Goal: Task Accomplishment & Management: Manage account settings

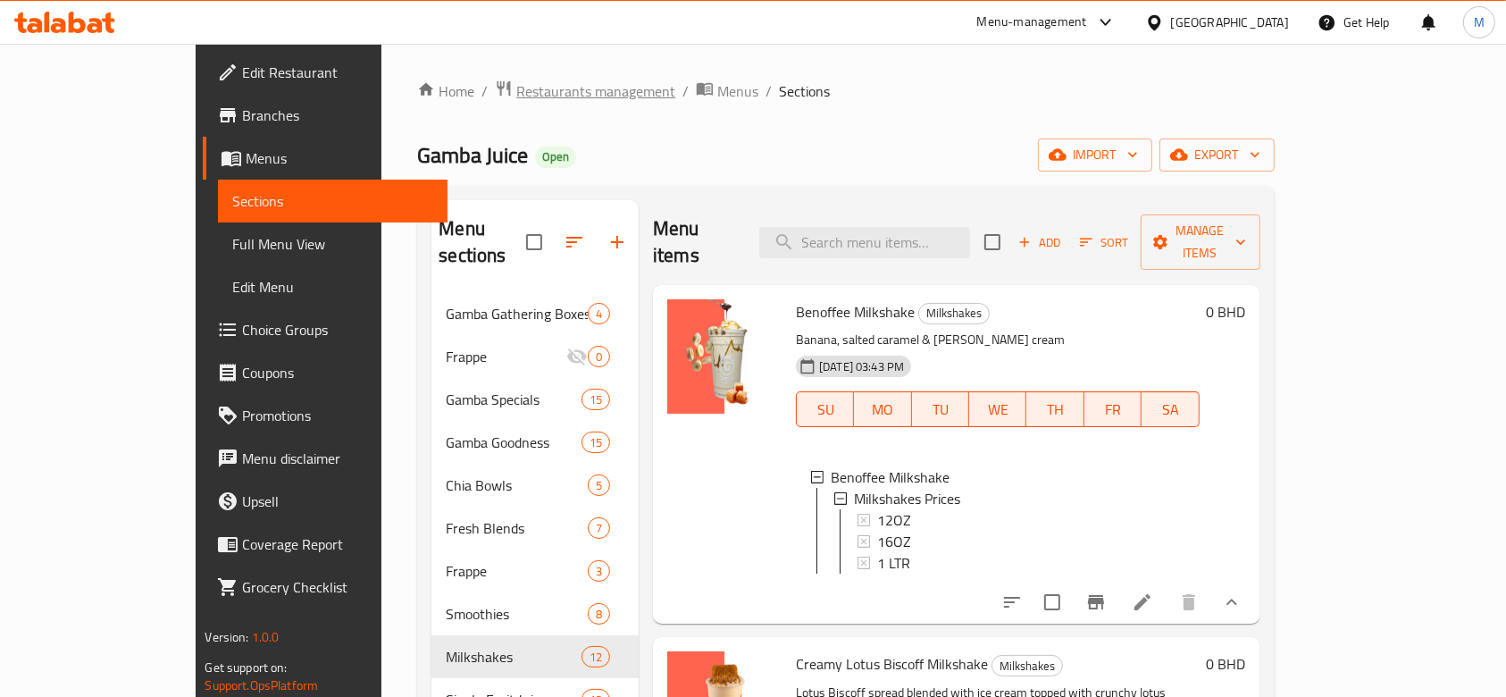
drag, startPoint x: 0, startPoint y: 0, endPoint x: 414, endPoint y: 102, distance: 426.7
click at [516, 102] on span "Restaurants management" at bounding box center [595, 90] width 159 height 21
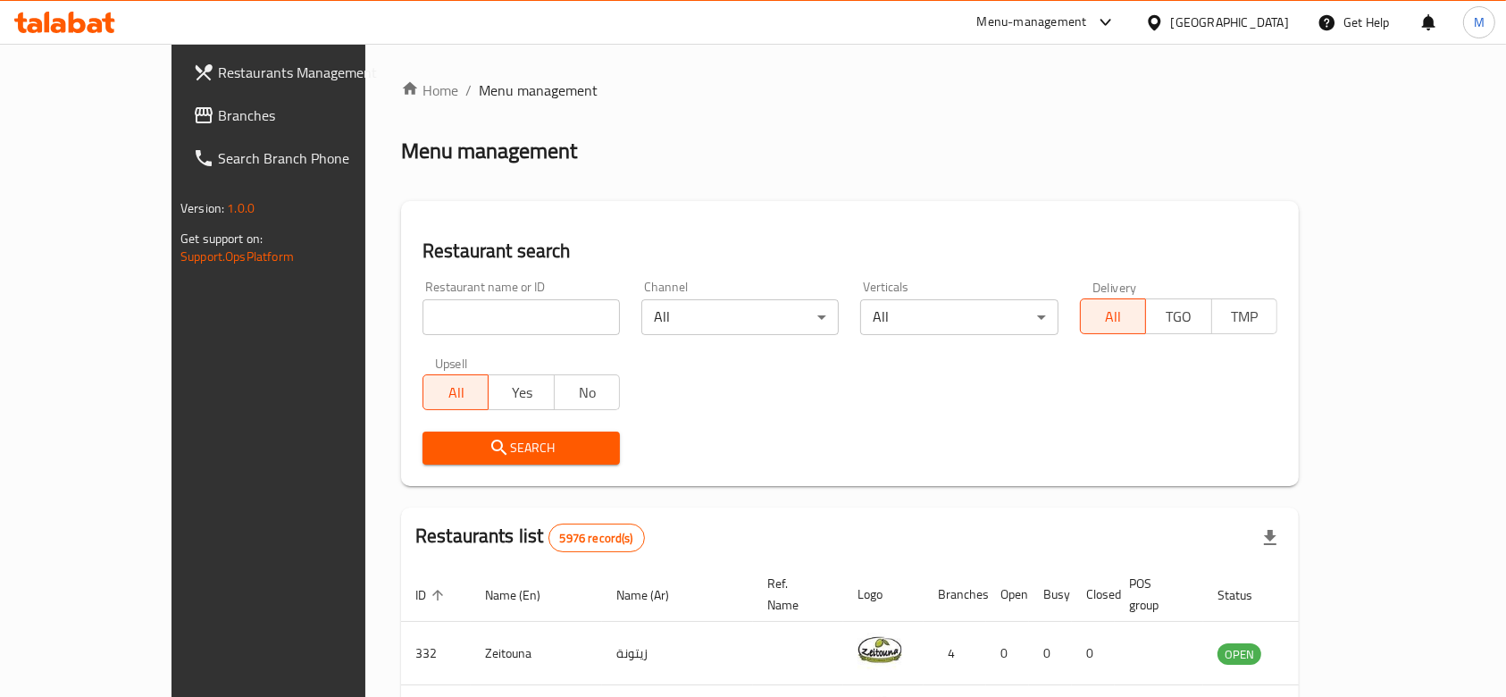
click at [422, 320] on input "search" at bounding box center [520, 317] width 197 height 36
type input "[GEOGRAPHIC_DATA]"
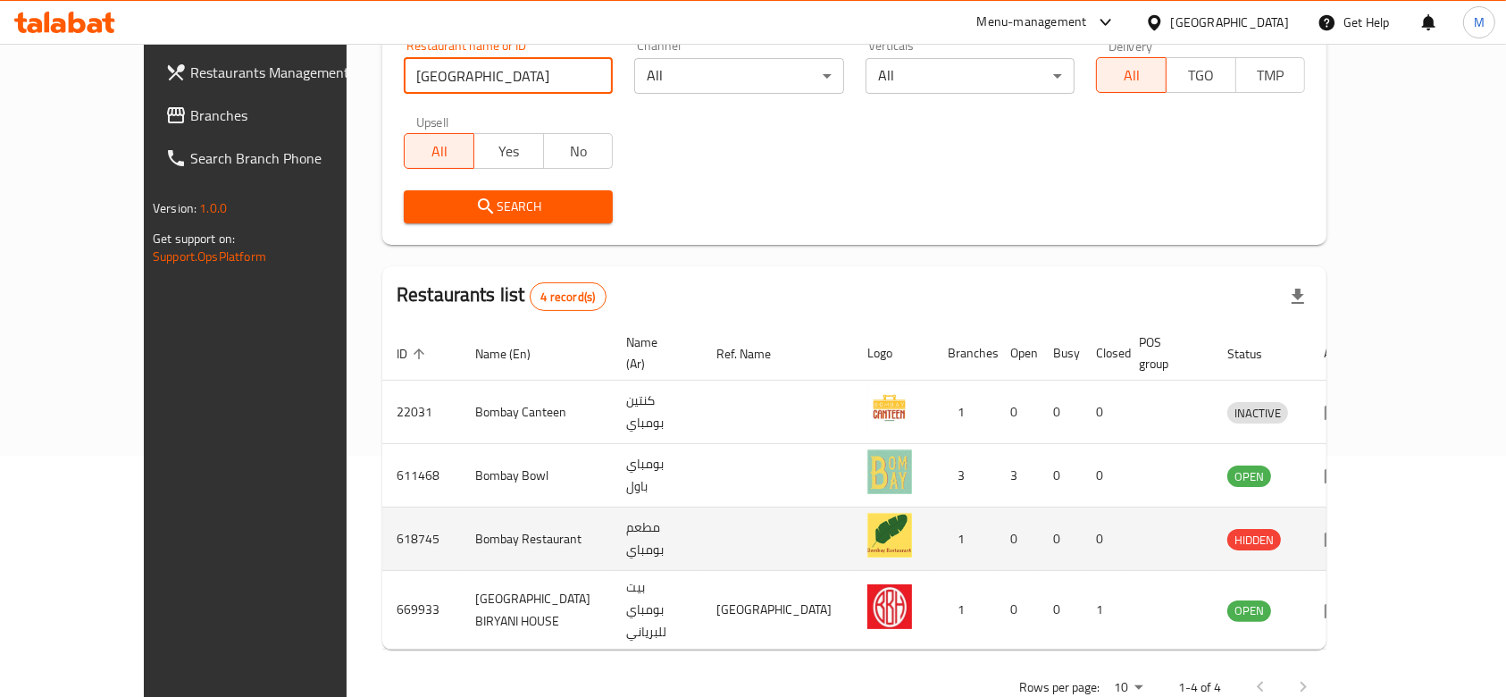
scroll to position [251, 0]
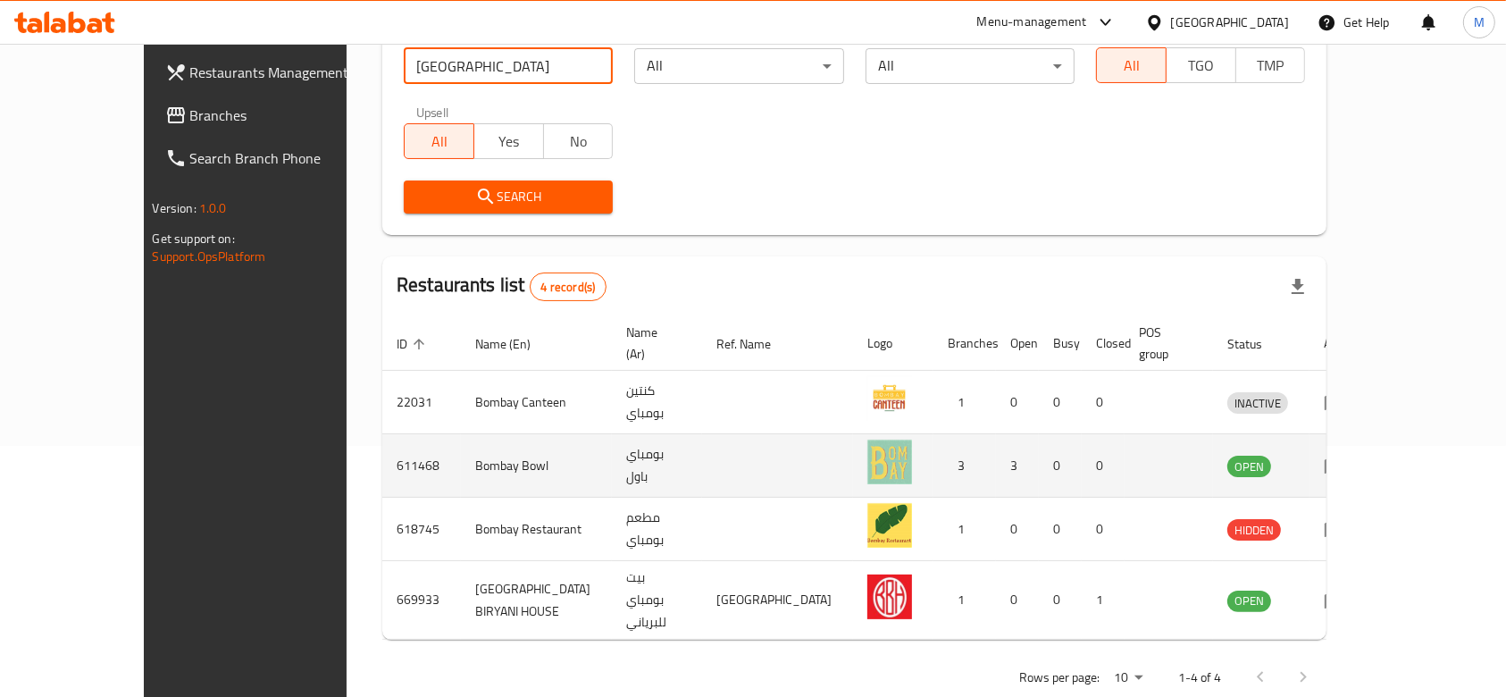
click at [1345, 455] on icon "enhanced table" at bounding box center [1334, 465] width 21 height 21
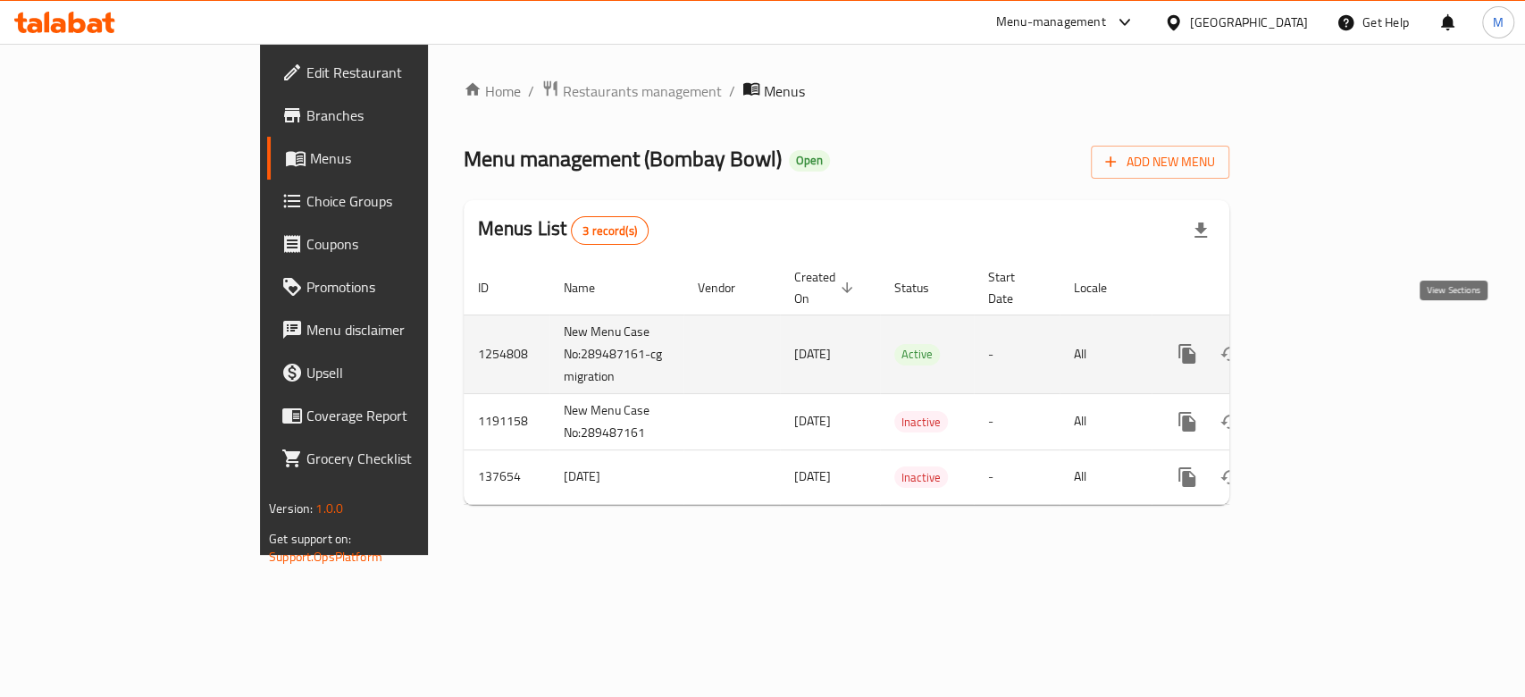
click at [1326, 343] on icon "enhanced table" at bounding box center [1315, 353] width 21 height 21
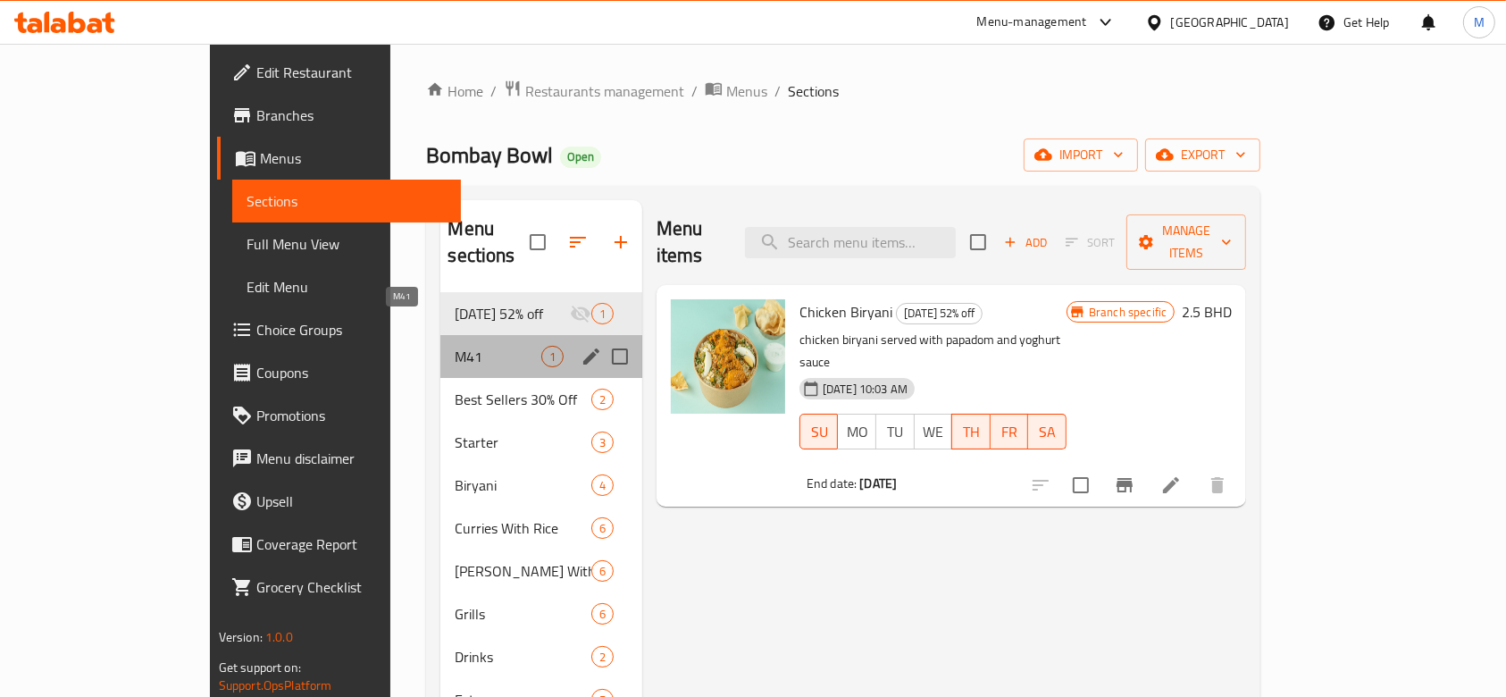
click at [455, 346] on span "M41" at bounding box center [498, 356] width 86 height 21
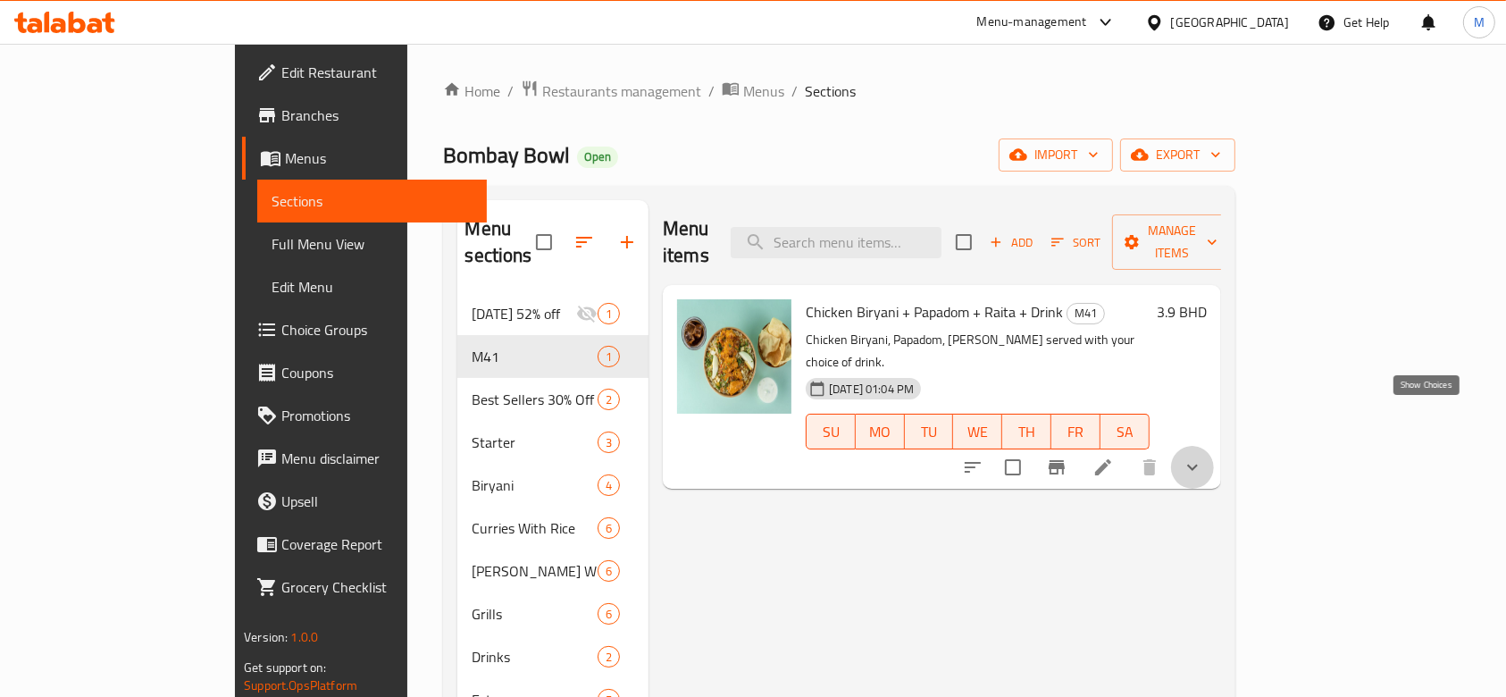
click at [1198, 464] on icon "show more" at bounding box center [1192, 467] width 11 height 6
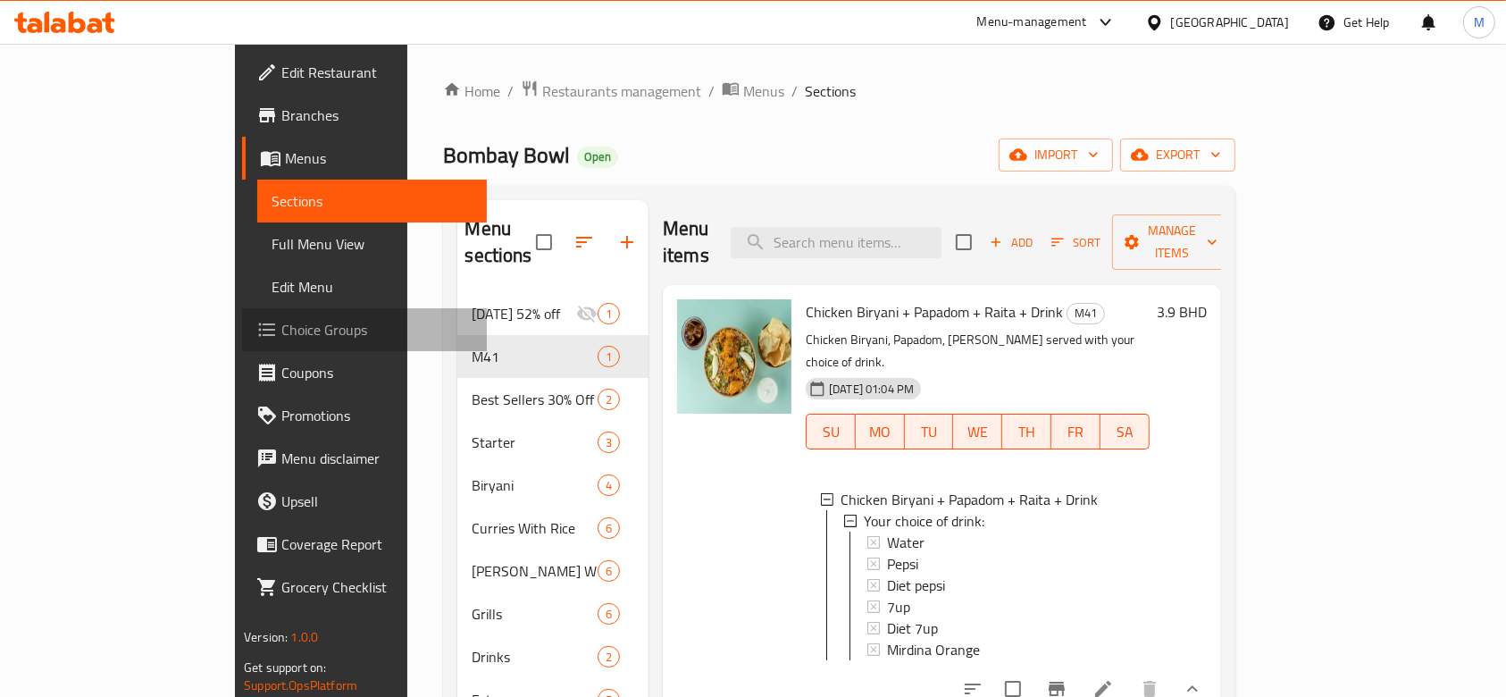
click at [281, 331] on span "Choice Groups" at bounding box center [376, 329] width 191 height 21
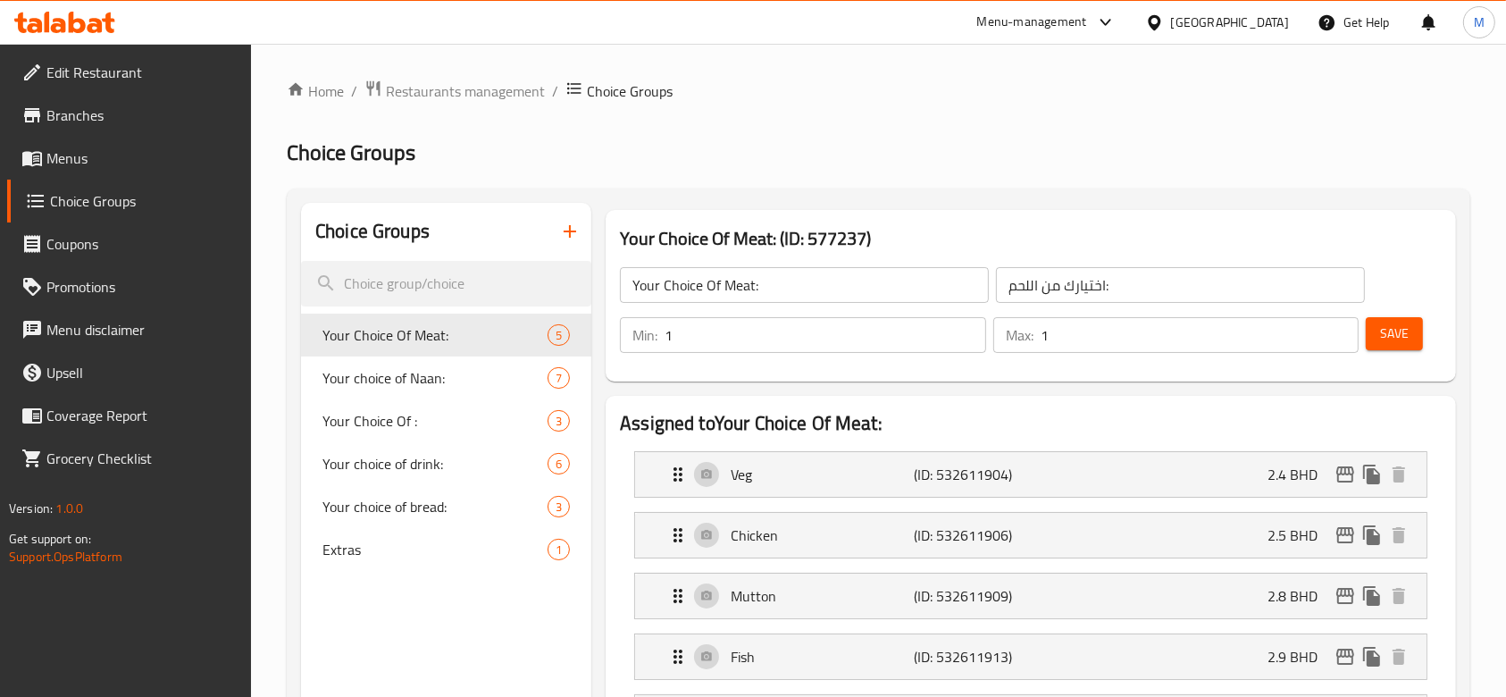
click at [422, 461] on span "Your choice of drink:" at bounding box center [434, 463] width 225 height 21
type input "Your choice of drink:"
type input "اختيارك من المشروب:"
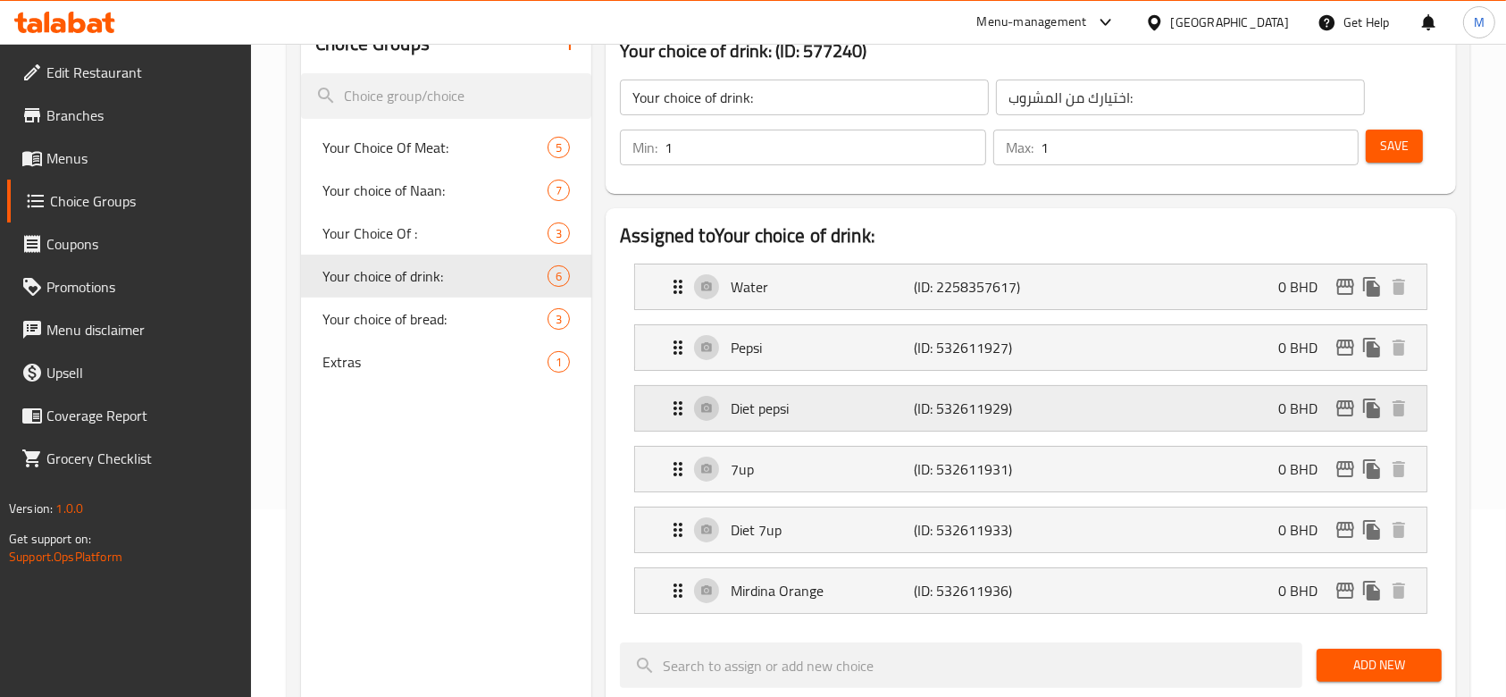
scroll to position [238, 0]
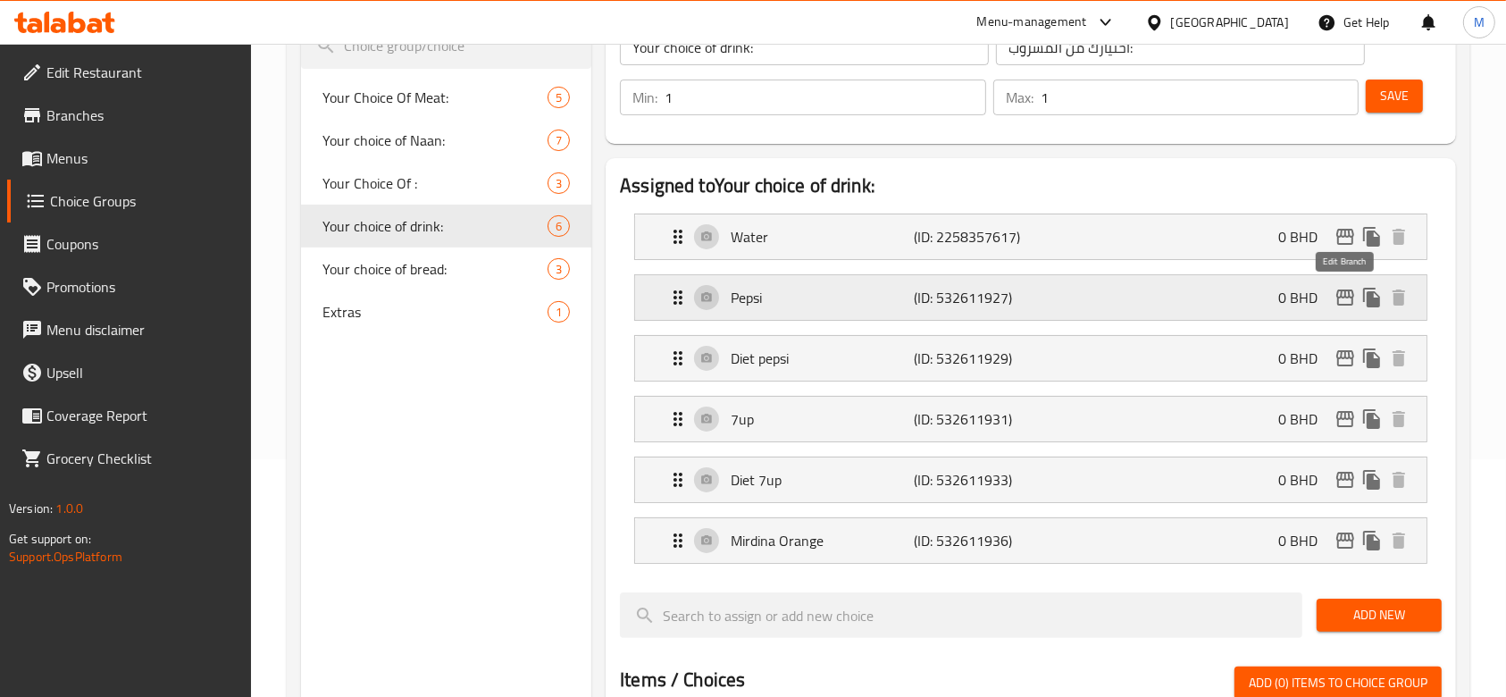
click at [1343, 301] on icon "edit" at bounding box center [1344, 297] width 21 height 21
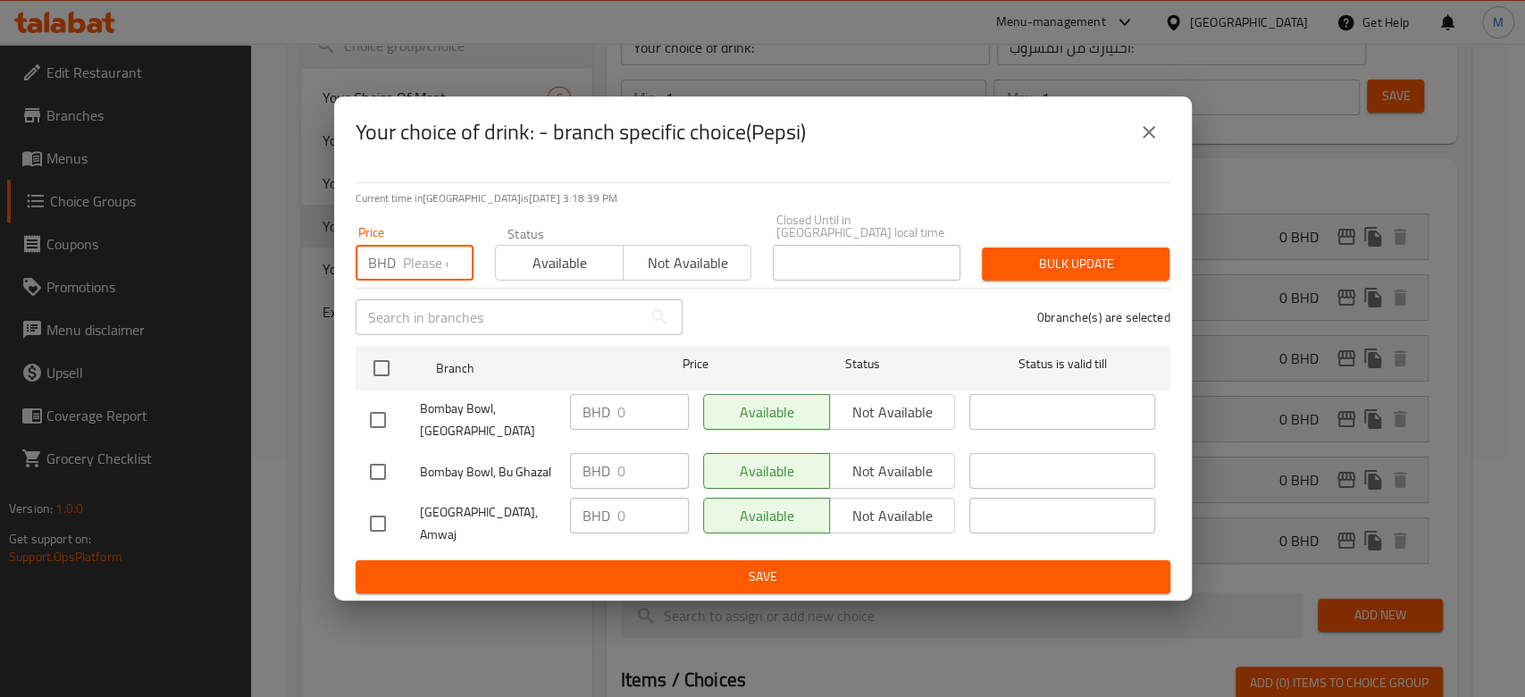
click at [416, 262] on input "number" at bounding box center [438, 263] width 71 height 36
click at [422, 270] on input "0.5" at bounding box center [438, 263] width 71 height 36
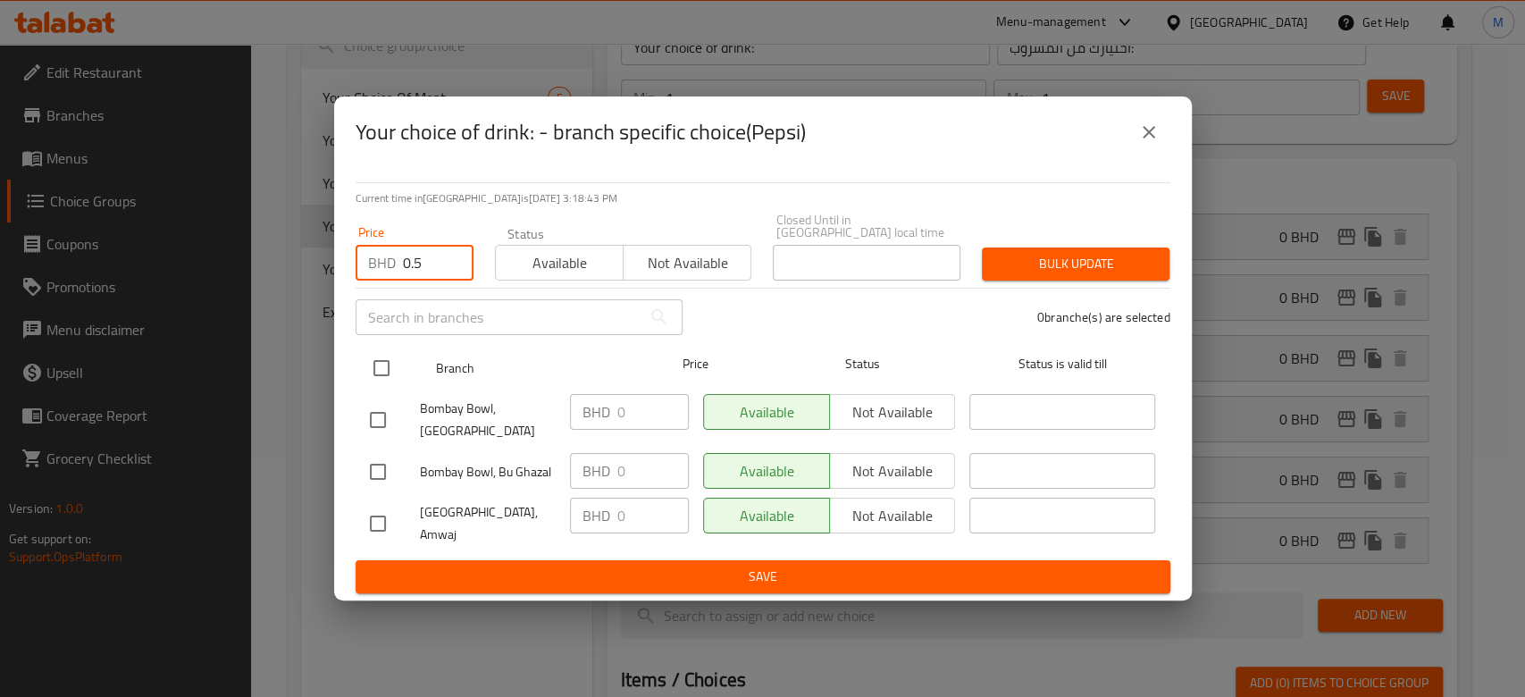
type input "0.5"
click at [383, 367] on input "checkbox" at bounding box center [382, 368] width 38 height 38
checkbox input "true"
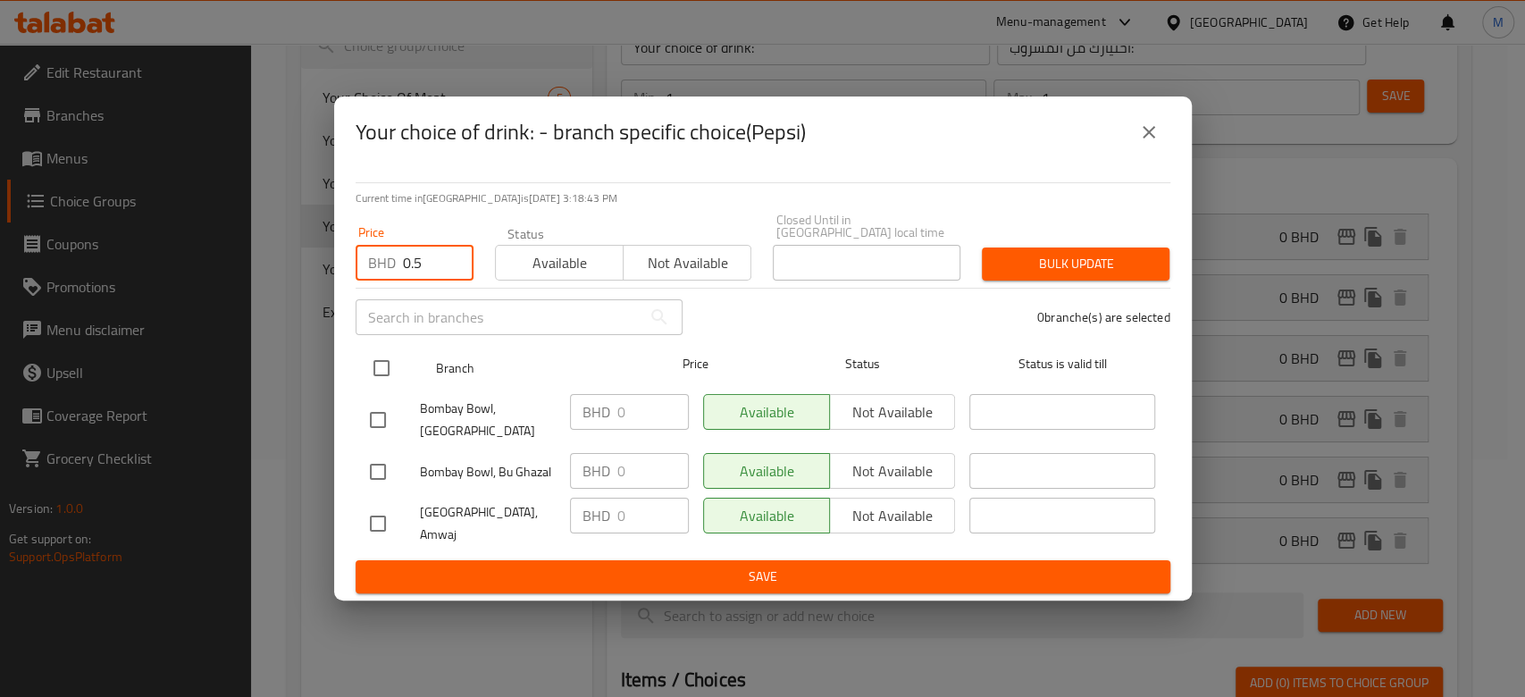
checkbox input "true"
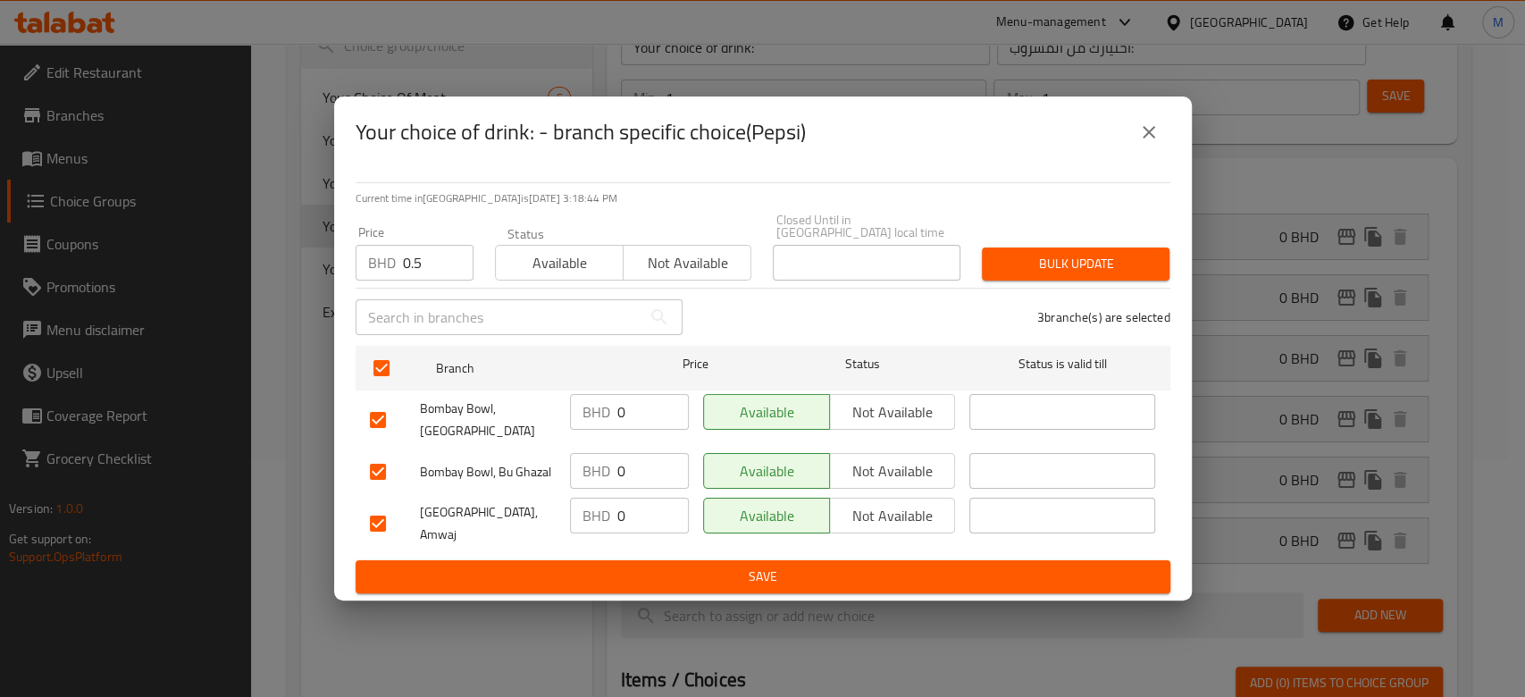
click at [1085, 264] on span "Bulk update" at bounding box center [1075, 264] width 159 height 22
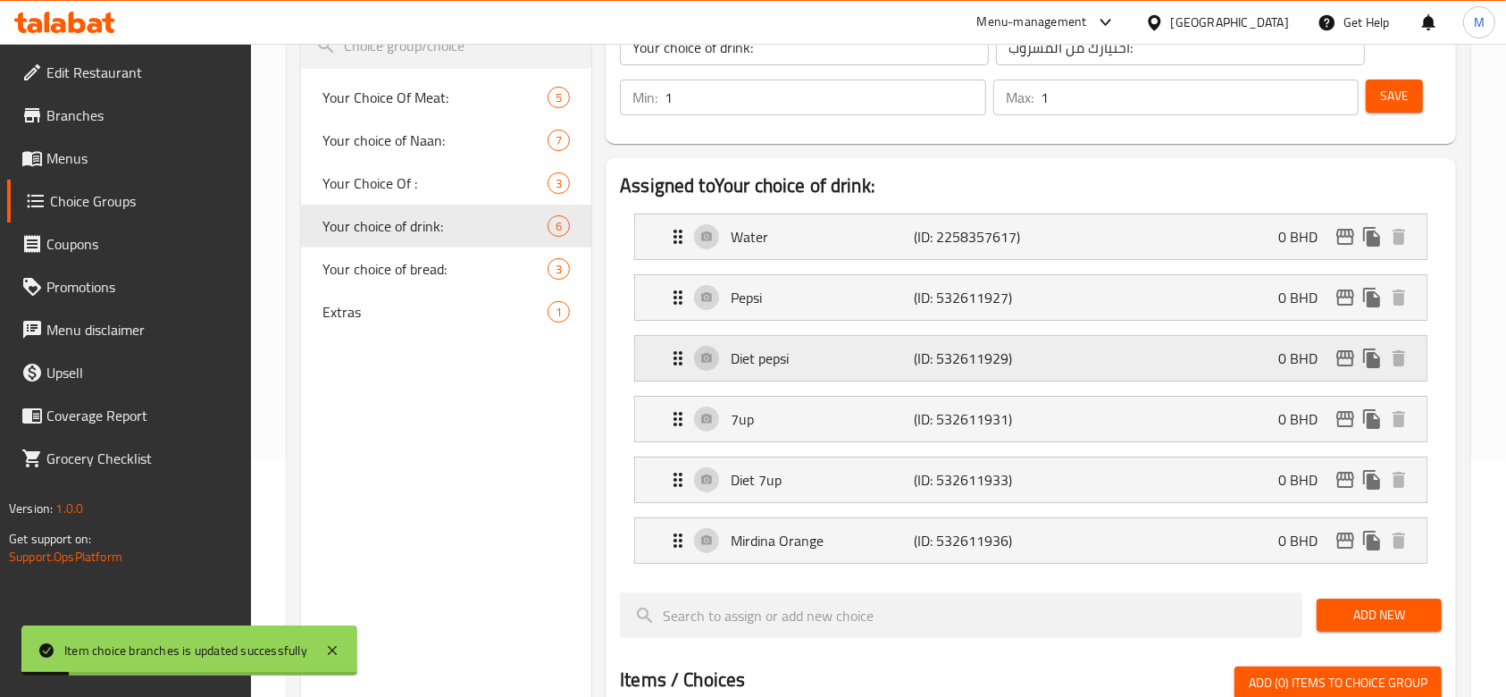
click at [1340, 357] on icon "edit" at bounding box center [1345, 358] width 18 height 16
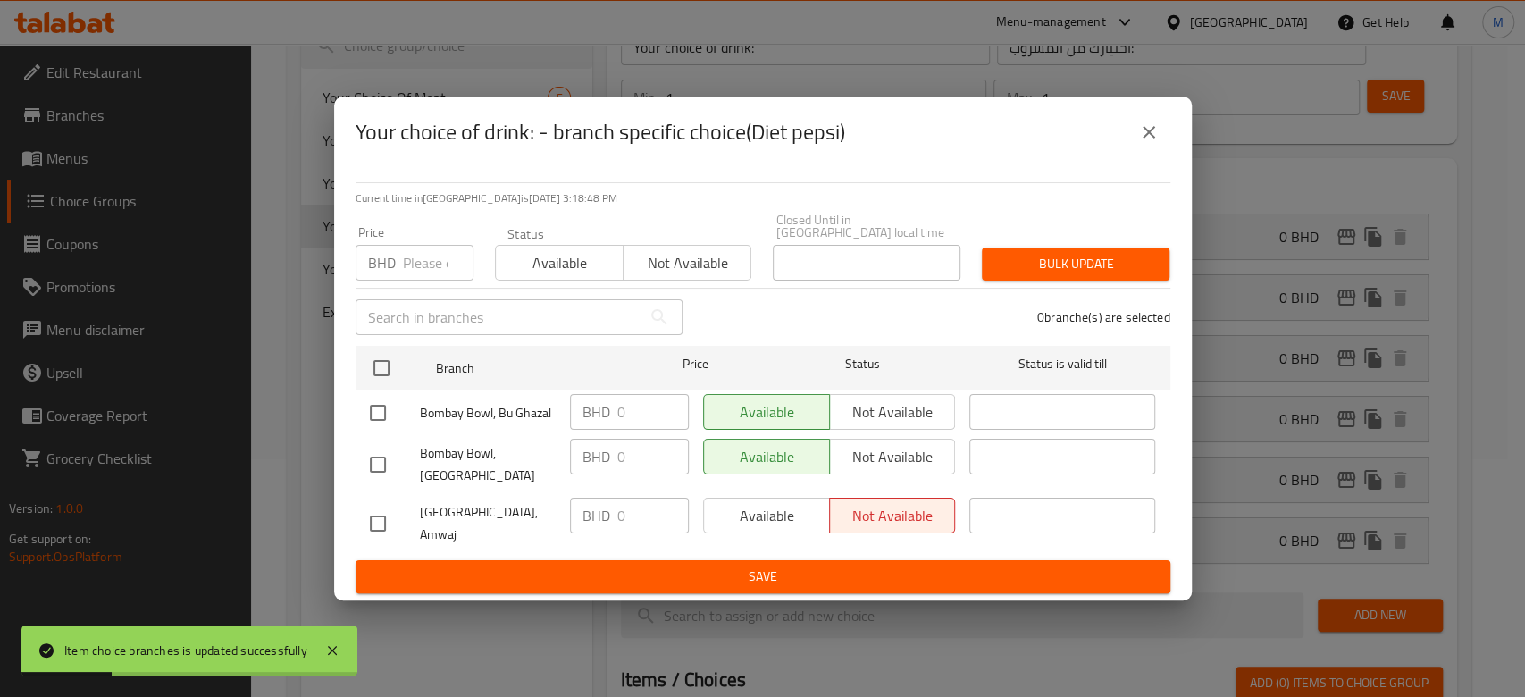
click at [399, 273] on div "BHD Price" at bounding box center [414, 263] width 118 height 36
paste input "0.5"
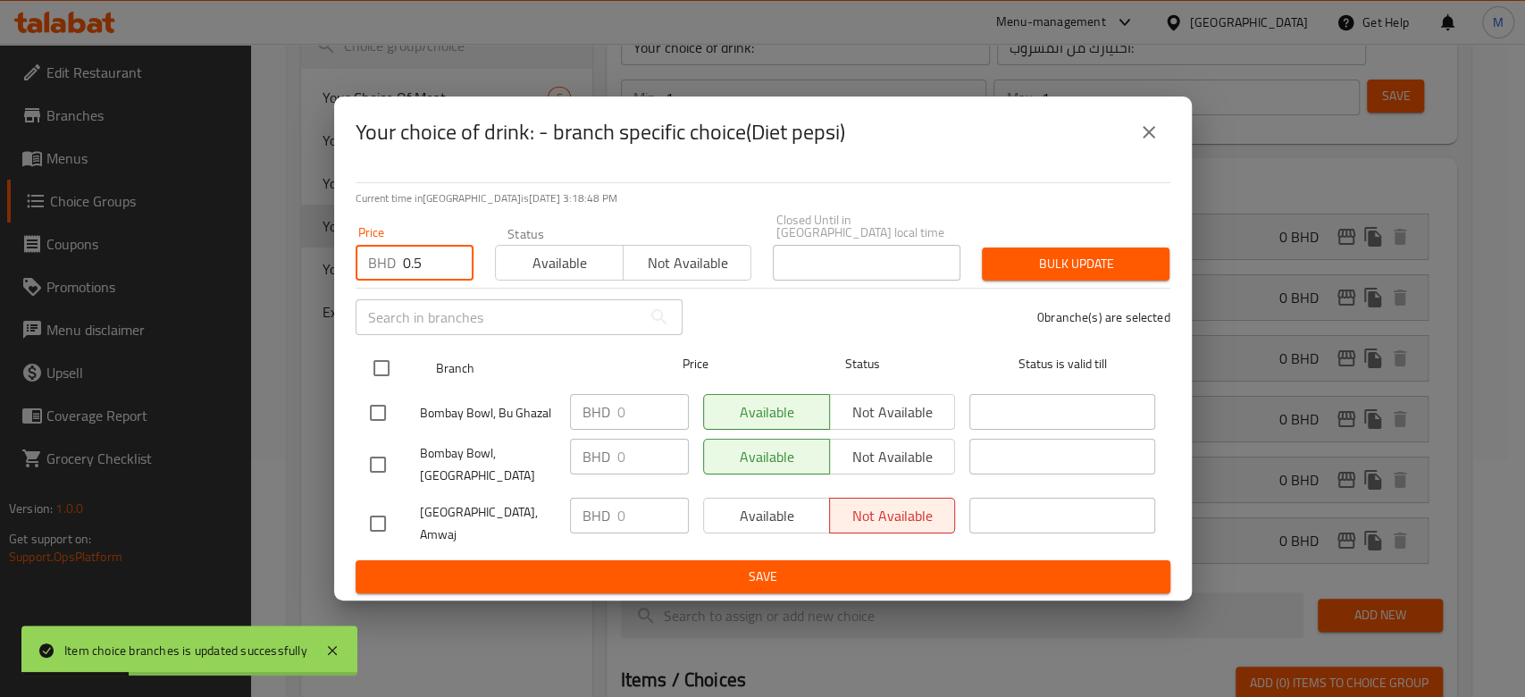
type input "0.5"
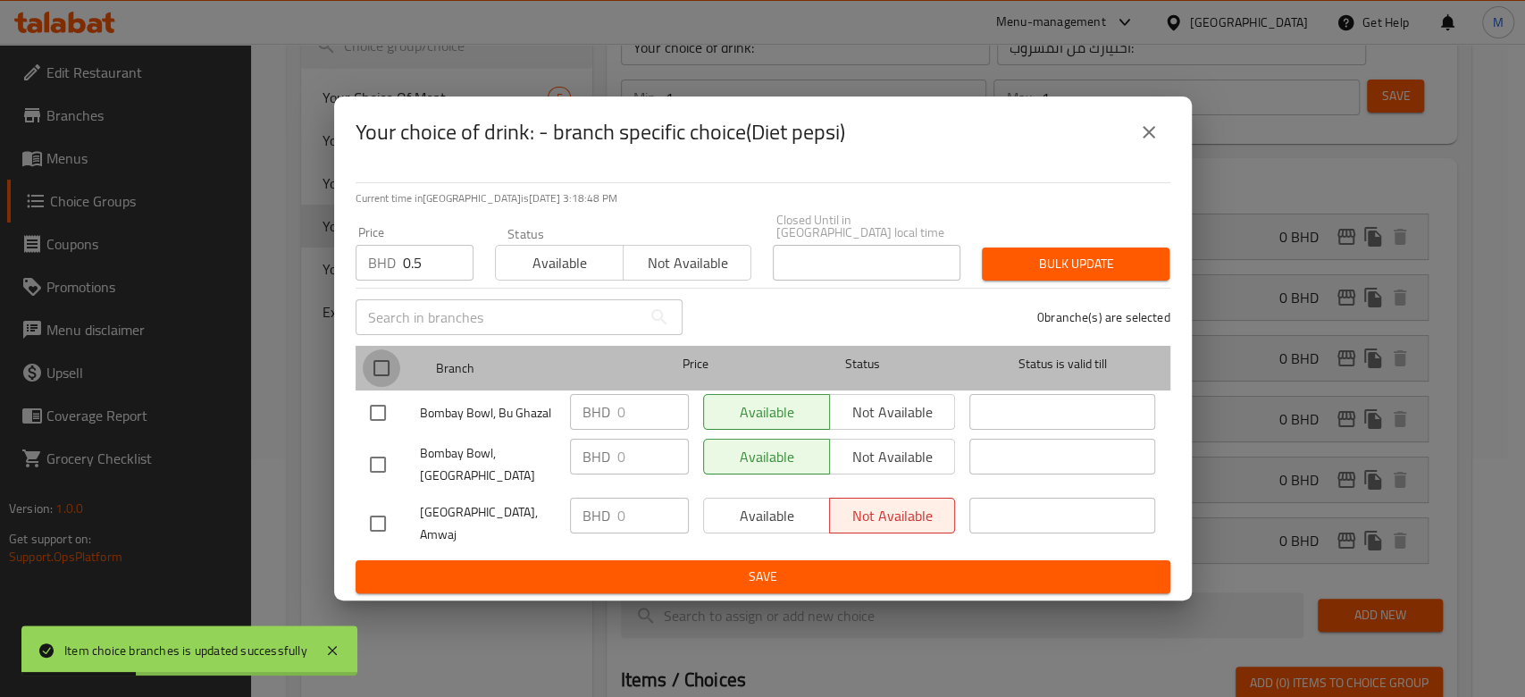
click at [386, 376] on input "checkbox" at bounding box center [382, 368] width 38 height 38
checkbox input "true"
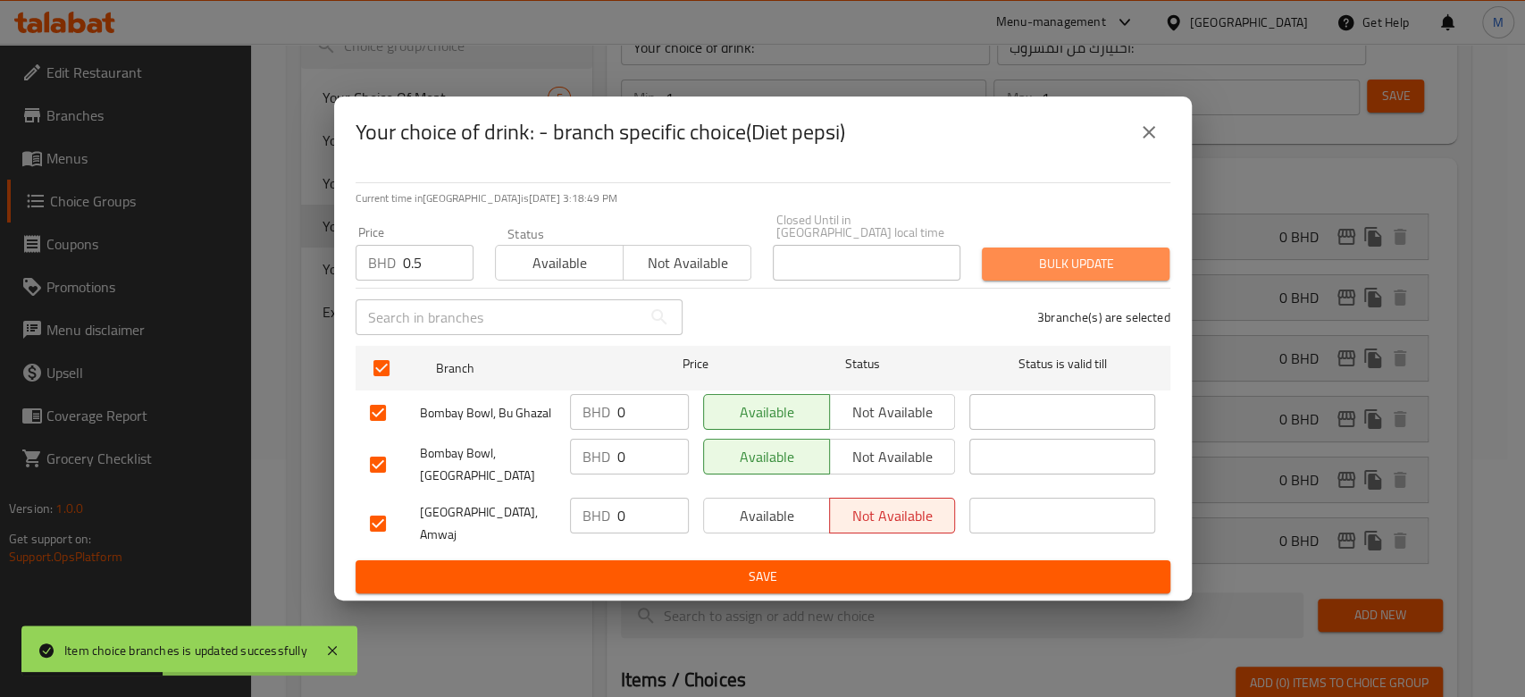
click at [1079, 274] on span "Bulk update" at bounding box center [1075, 264] width 159 height 22
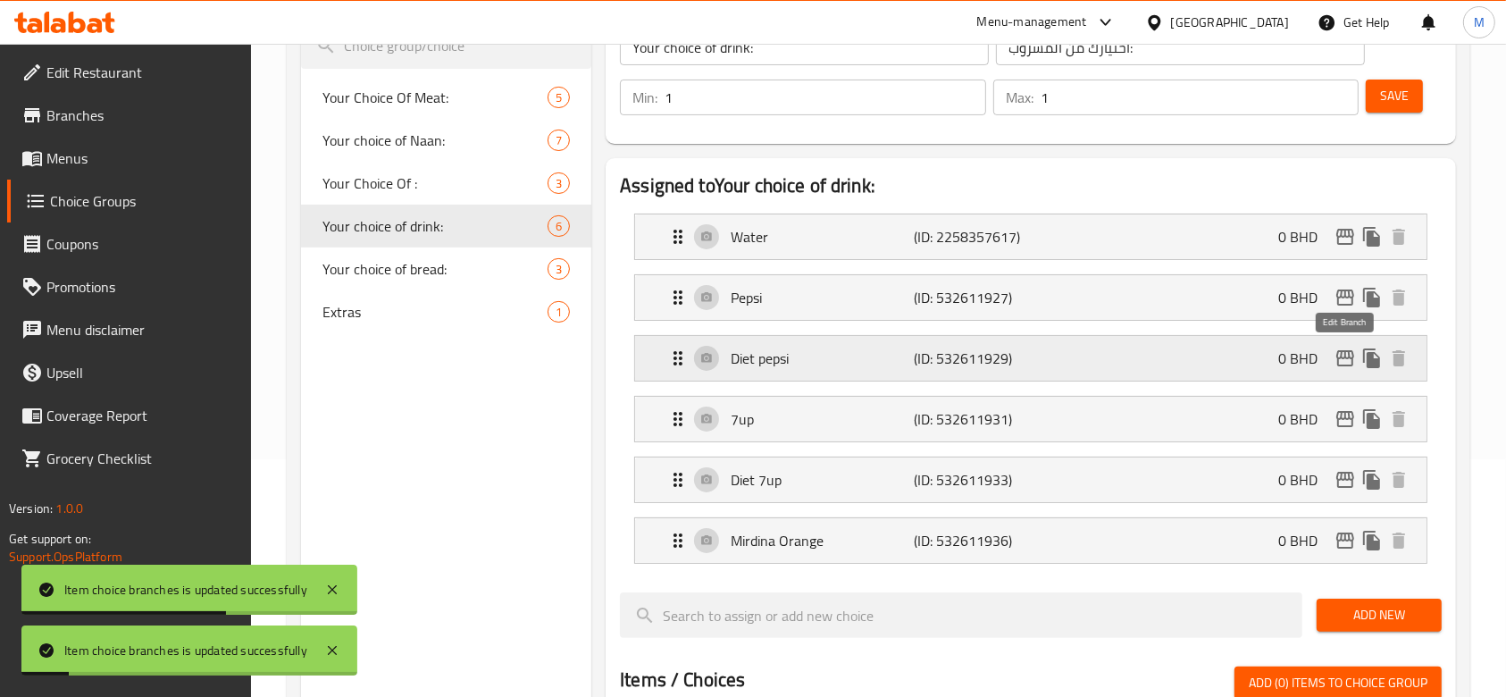
click at [1347, 358] on icon "edit" at bounding box center [1344, 357] width 21 height 21
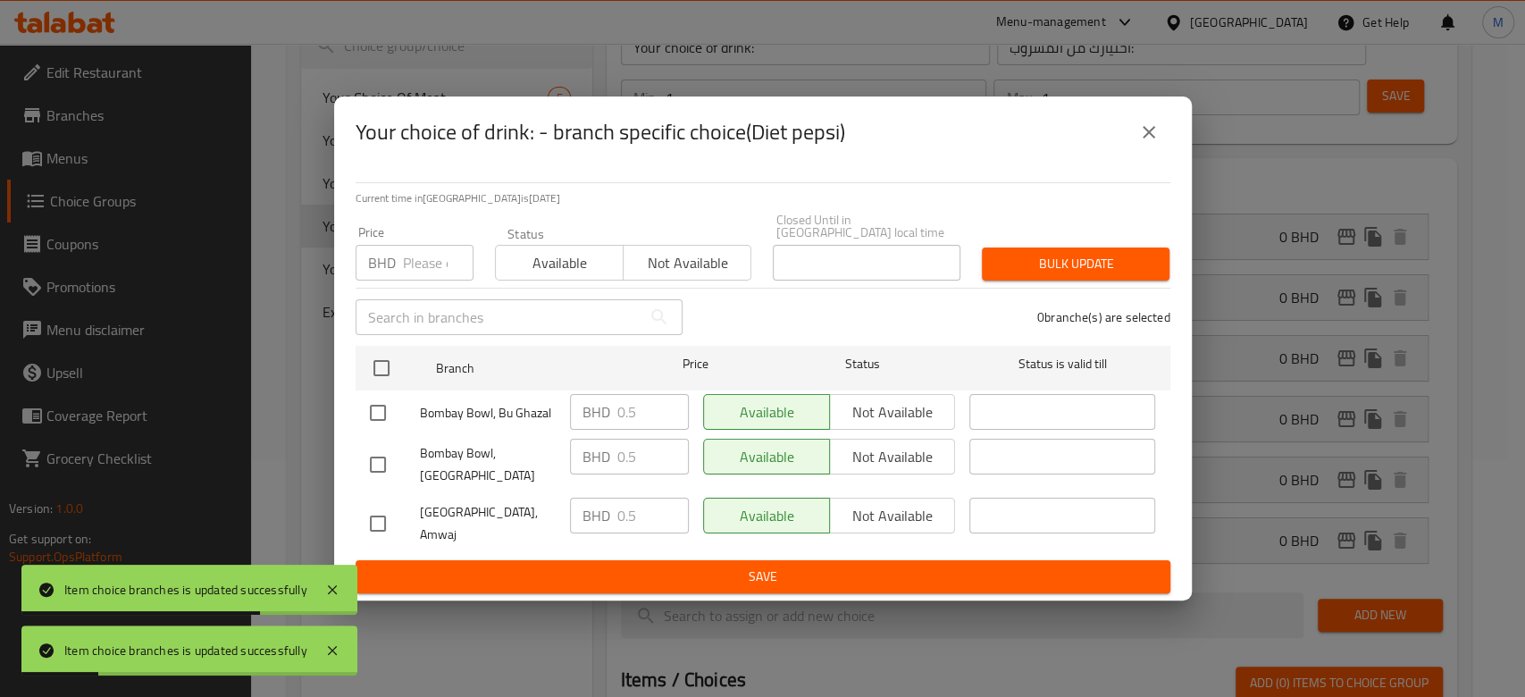
click at [413, 273] on input "number" at bounding box center [438, 263] width 71 height 36
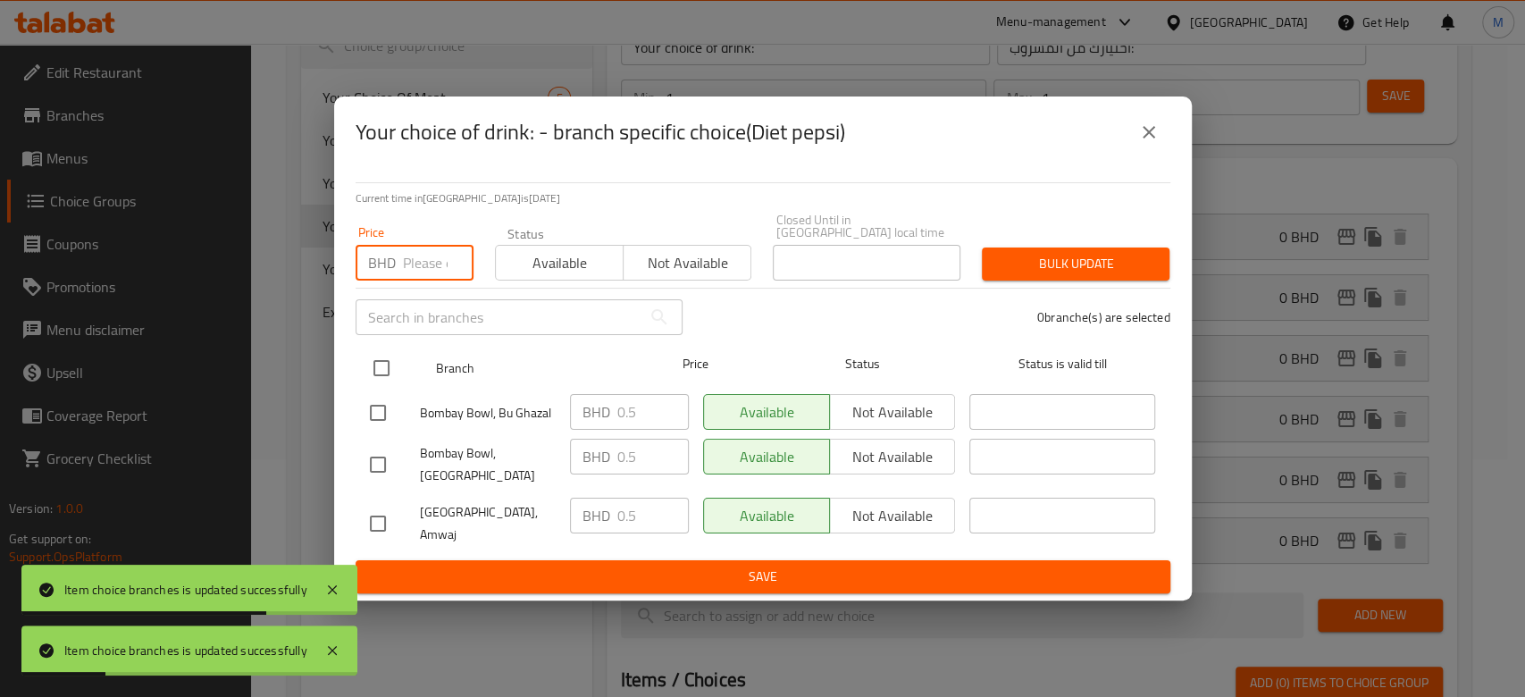
paste input "0.5"
type input "0.5"
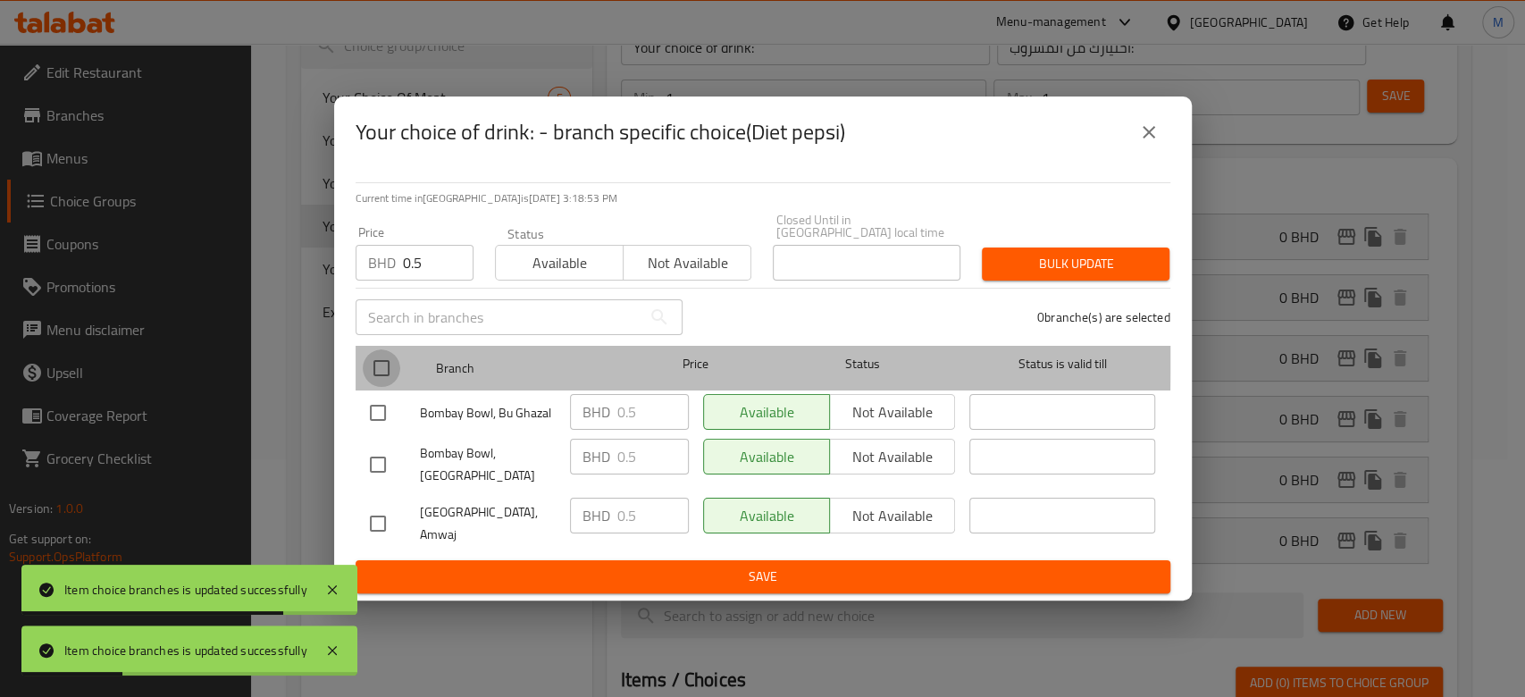
click at [384, 363] on input "checkbox" at bounding box center [382, 368] width 38 height 38
checkbox input "true"
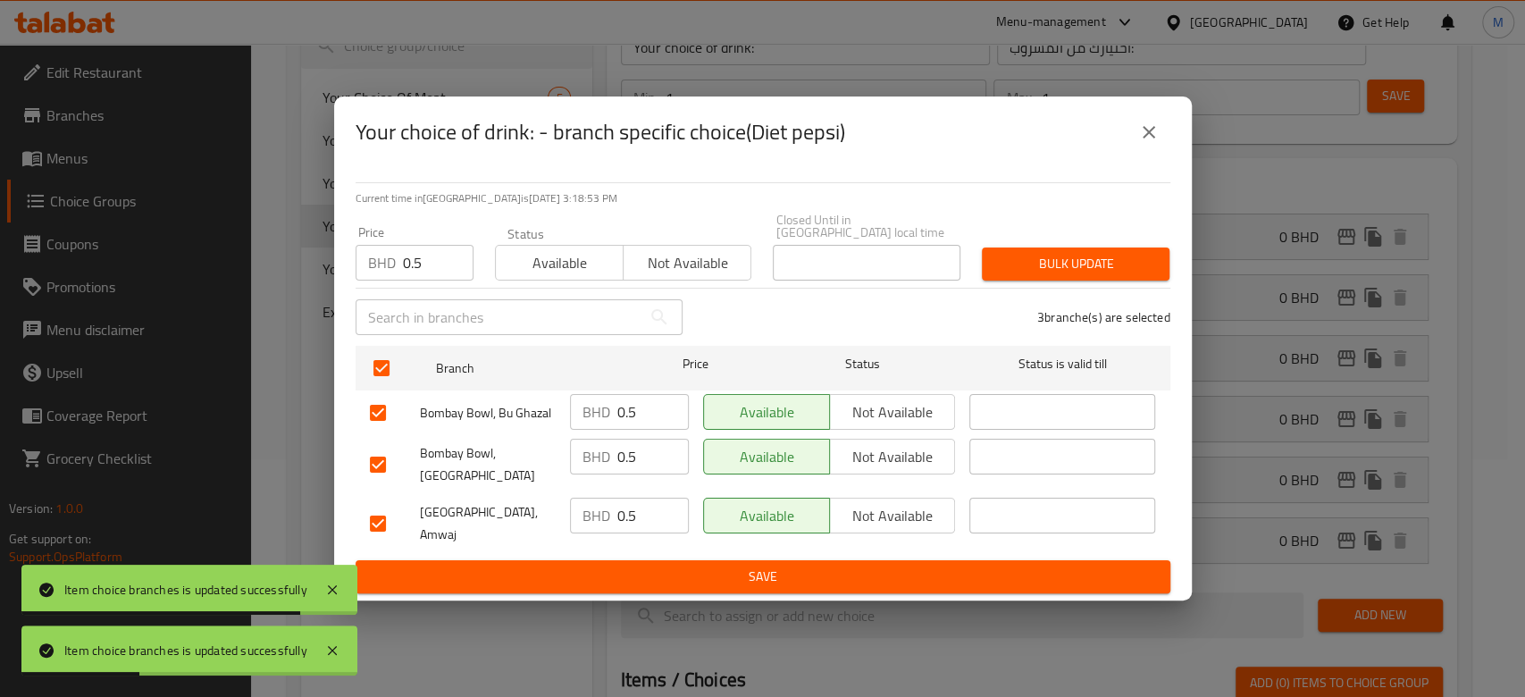
click at [1055, 269] on span "Bulk update" at bounding box center [1075, 264] width 159 height 22
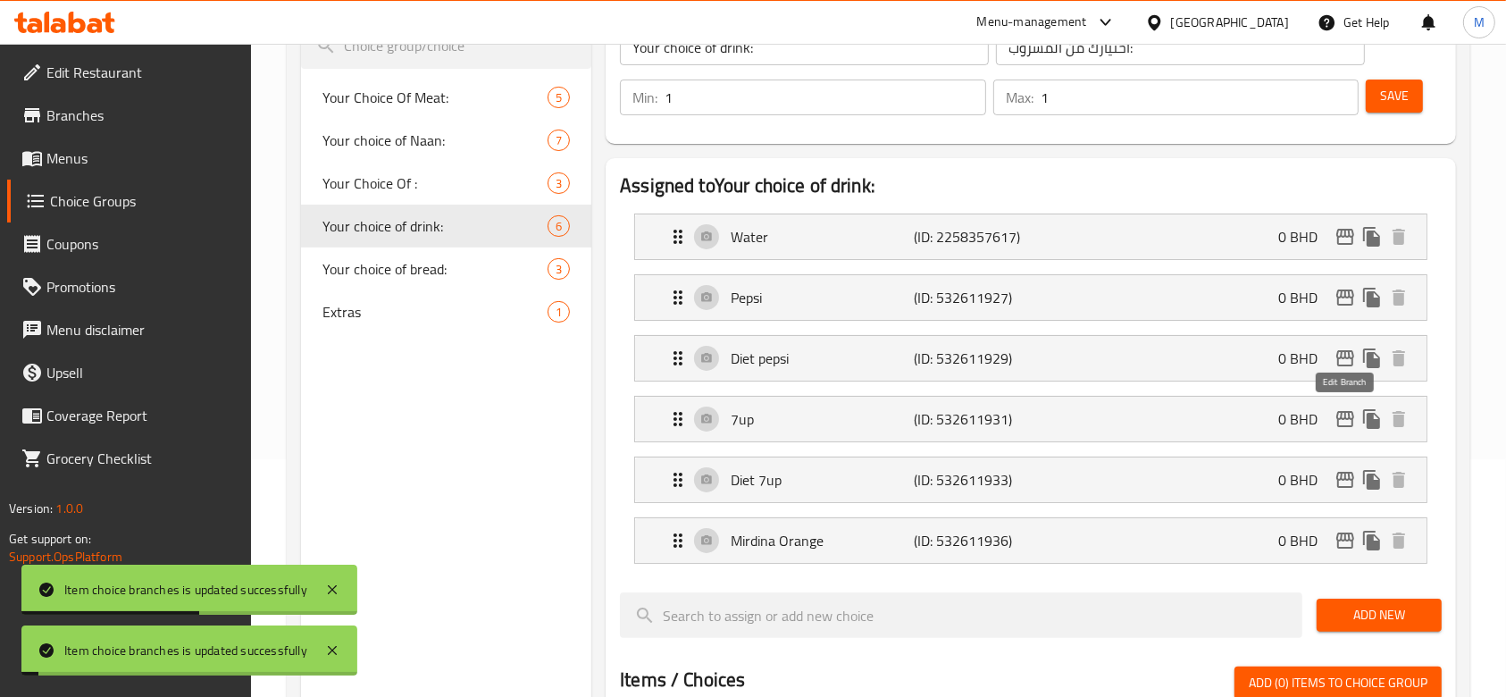
click at [1344, 422] on icon "edit" at bounding box center [1344, 418] width 21 height 21
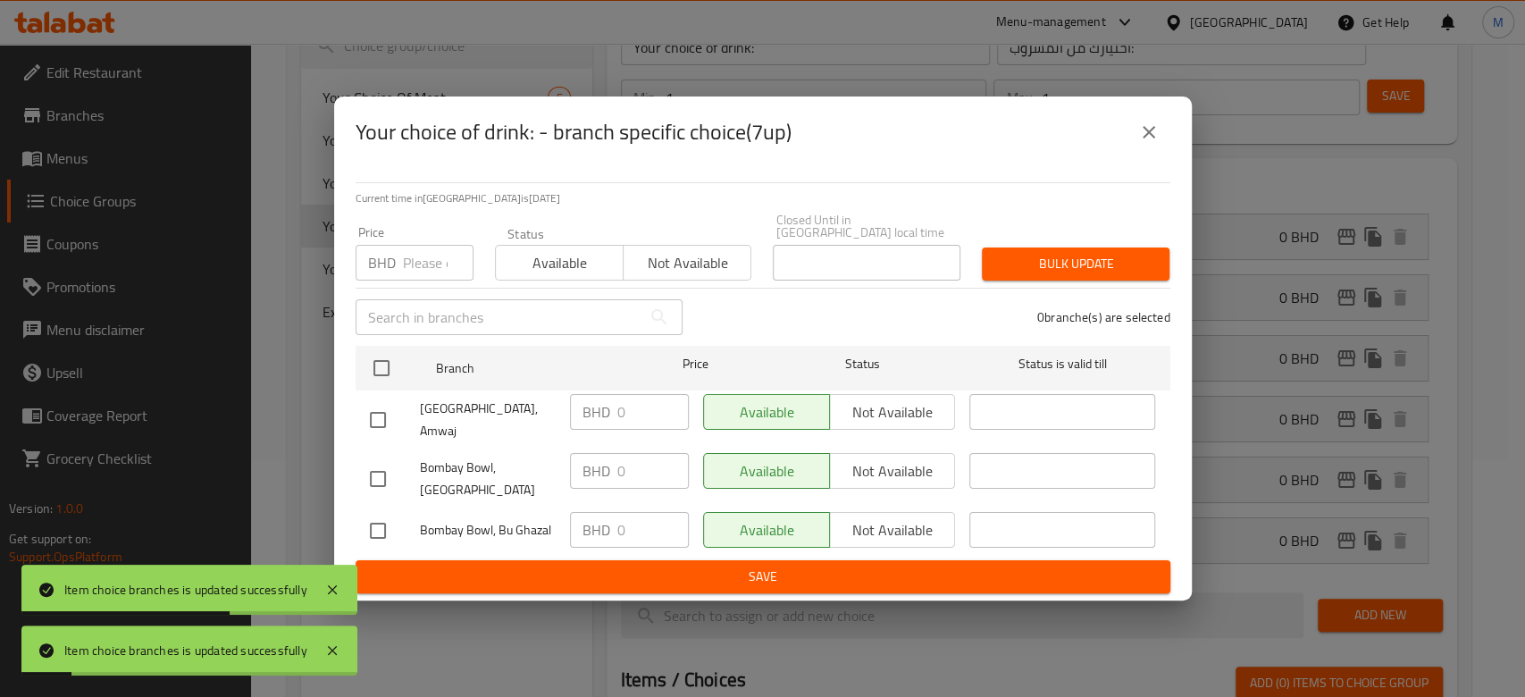
click at [421, 267] on input "number" at bounding box center [438, 263] width 71 height 36
paste input "0.5"
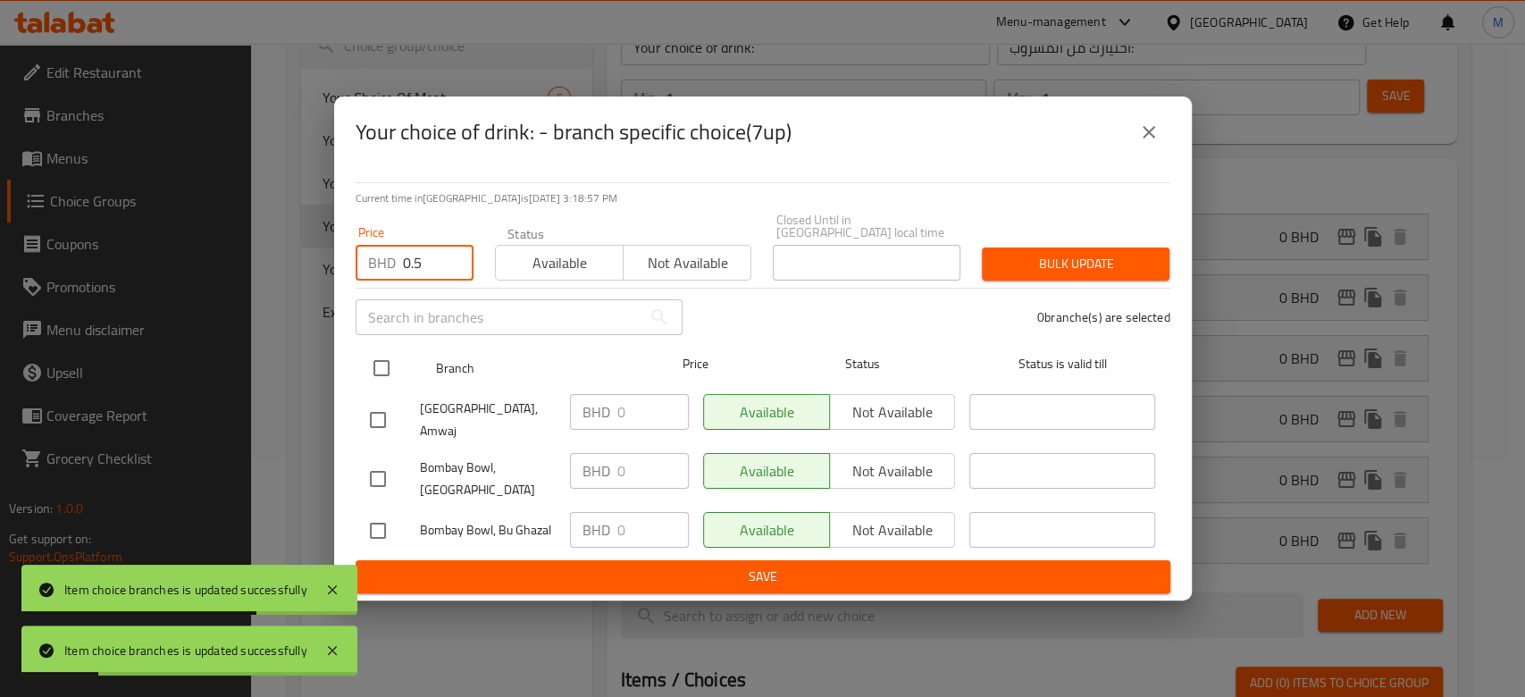
type input "0.5"
click at [387, 379] on input "checkbox" at bounding box center [382, 368] width 38 height 38
checkbox input "true"
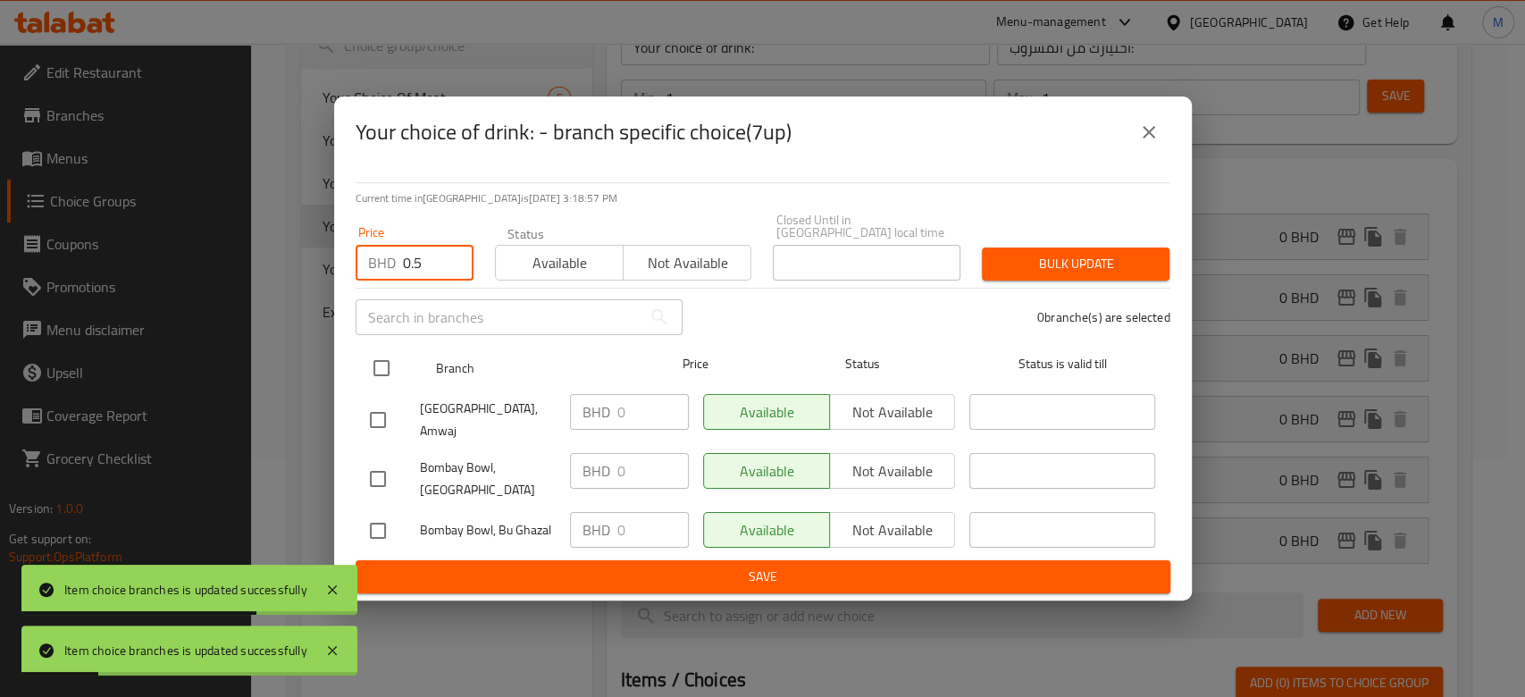
checkbox input "true"
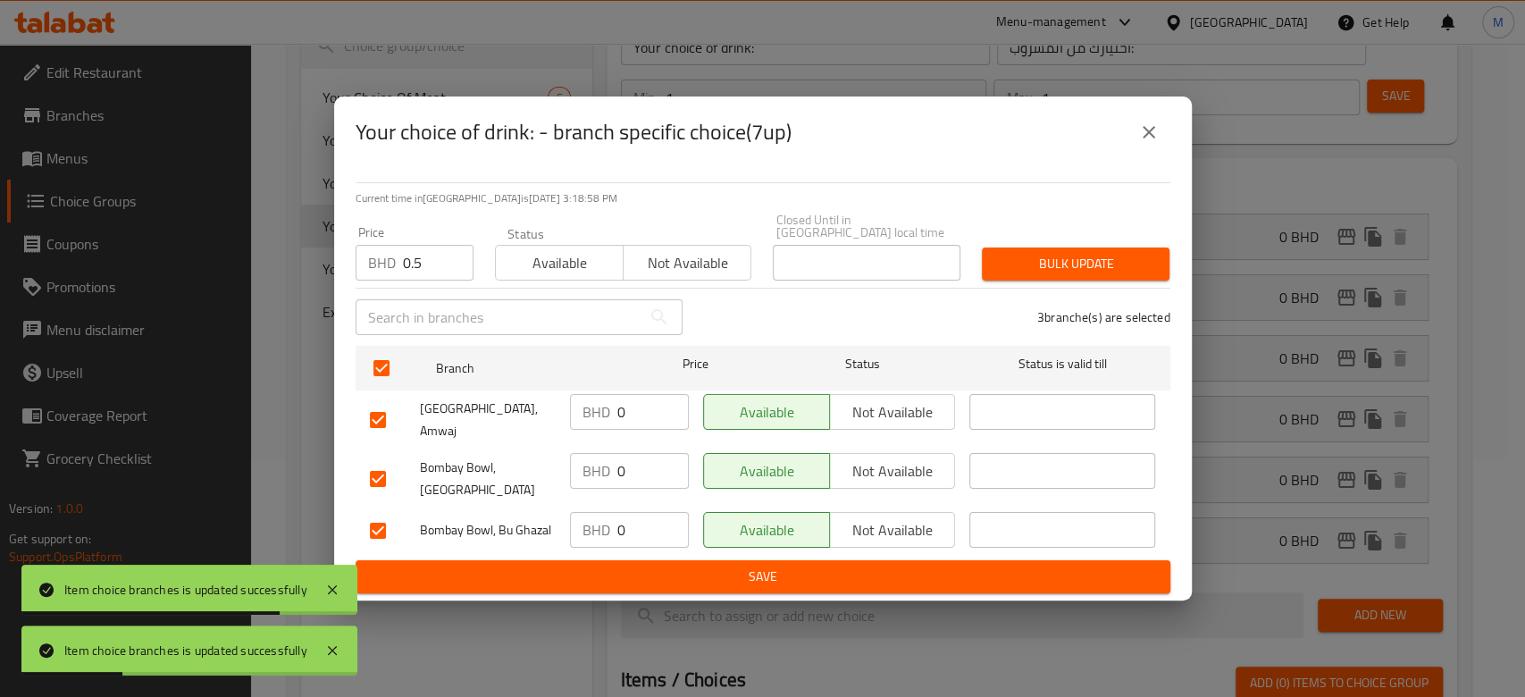
click at [1107, 269] on span "Bulk update" at bounding box center [1075, 264] width 159 height 22
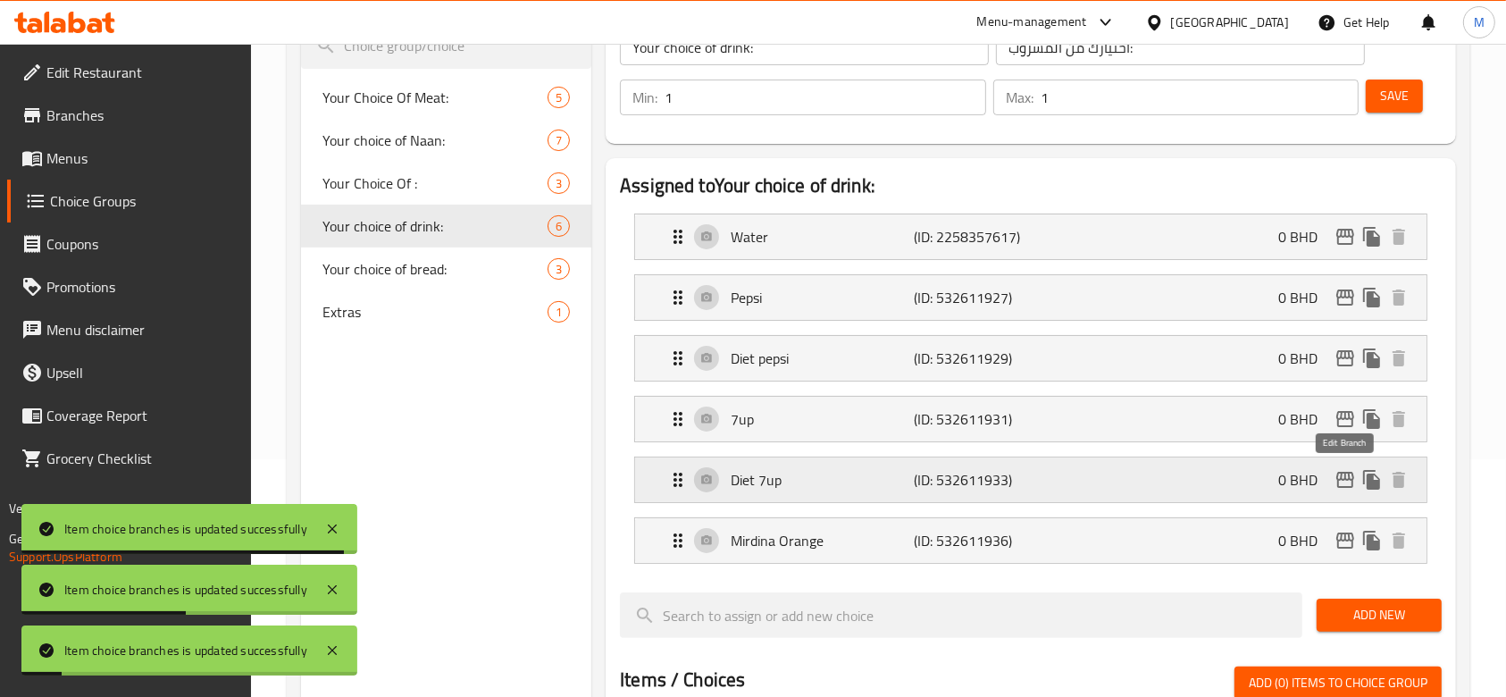
click at [1351, 473] on icon "edit" at bounding box center [1345, 480] width 18 height 16
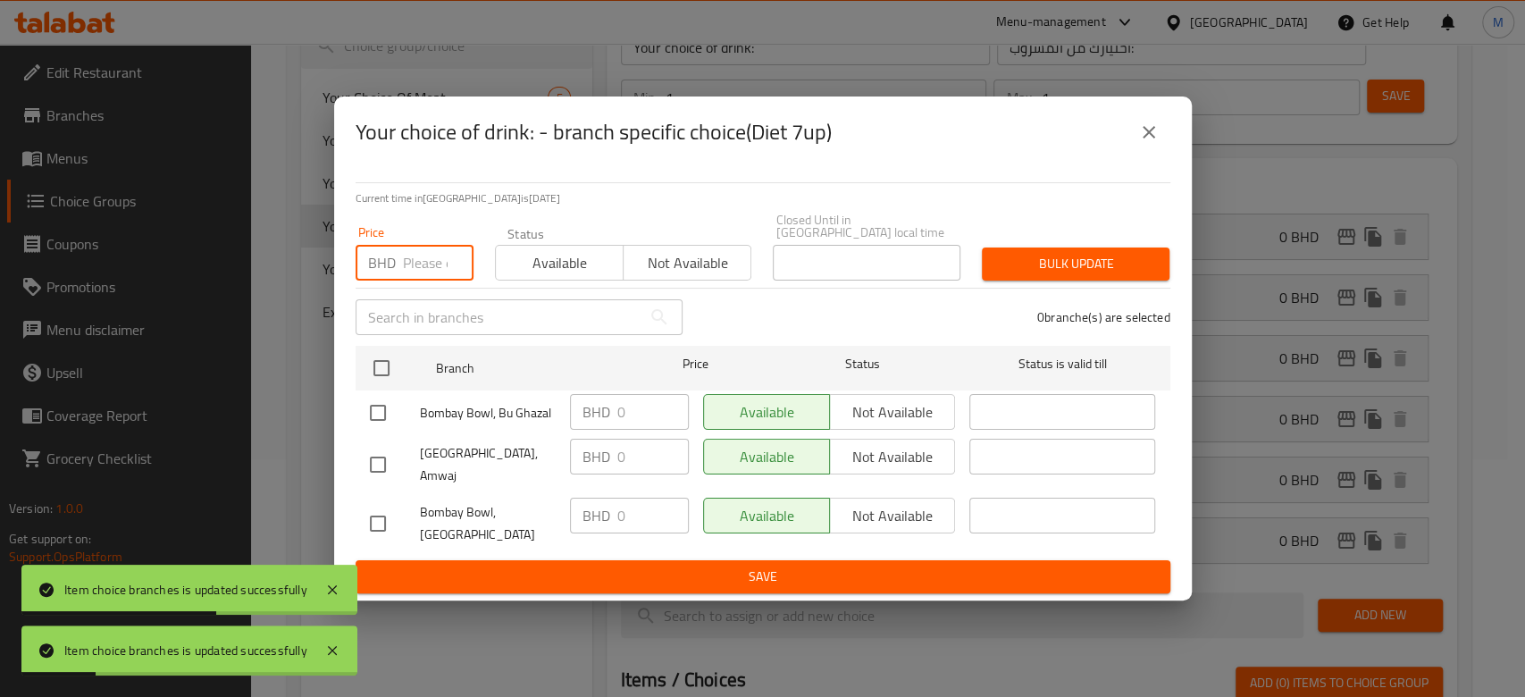
click at [433, 272] on input "number" at bounding box center [438, 263] width 71 height 36
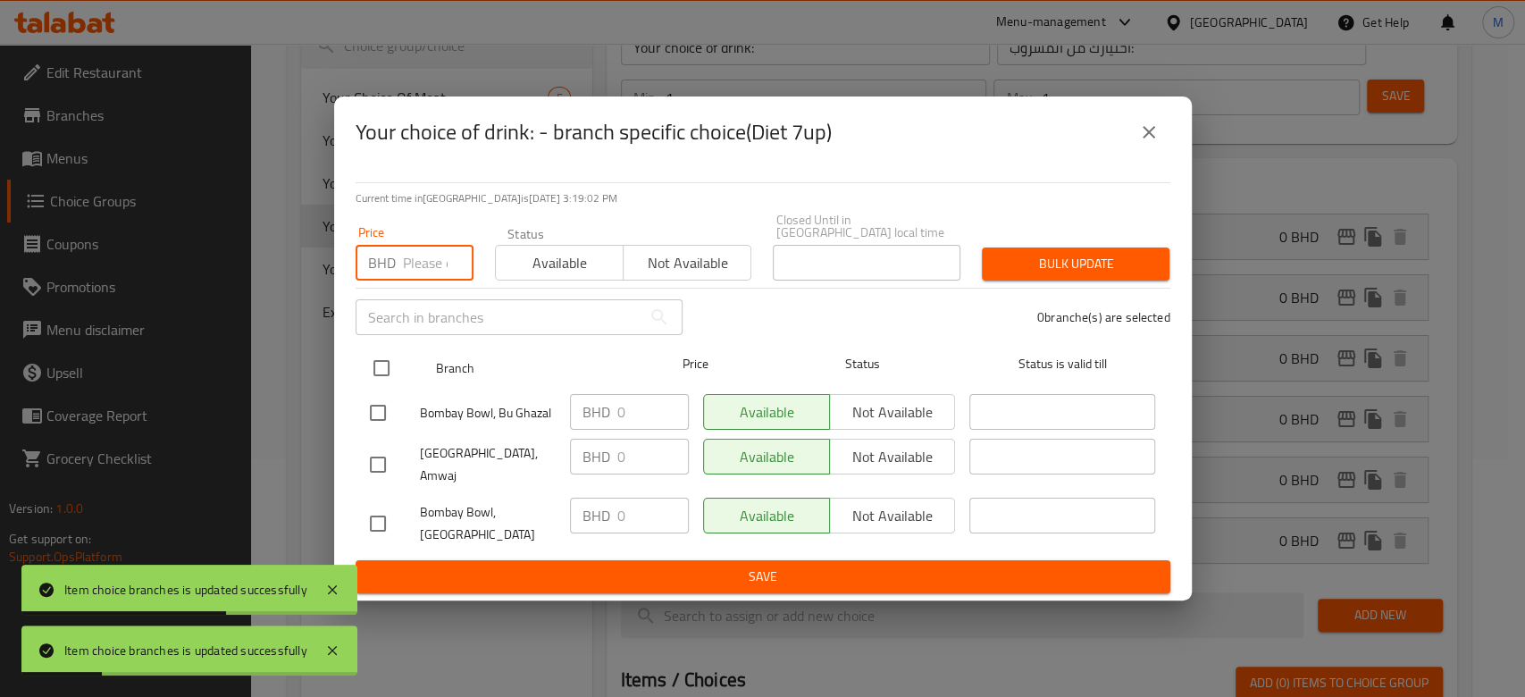
paste input "0.5"
type input "0.5"
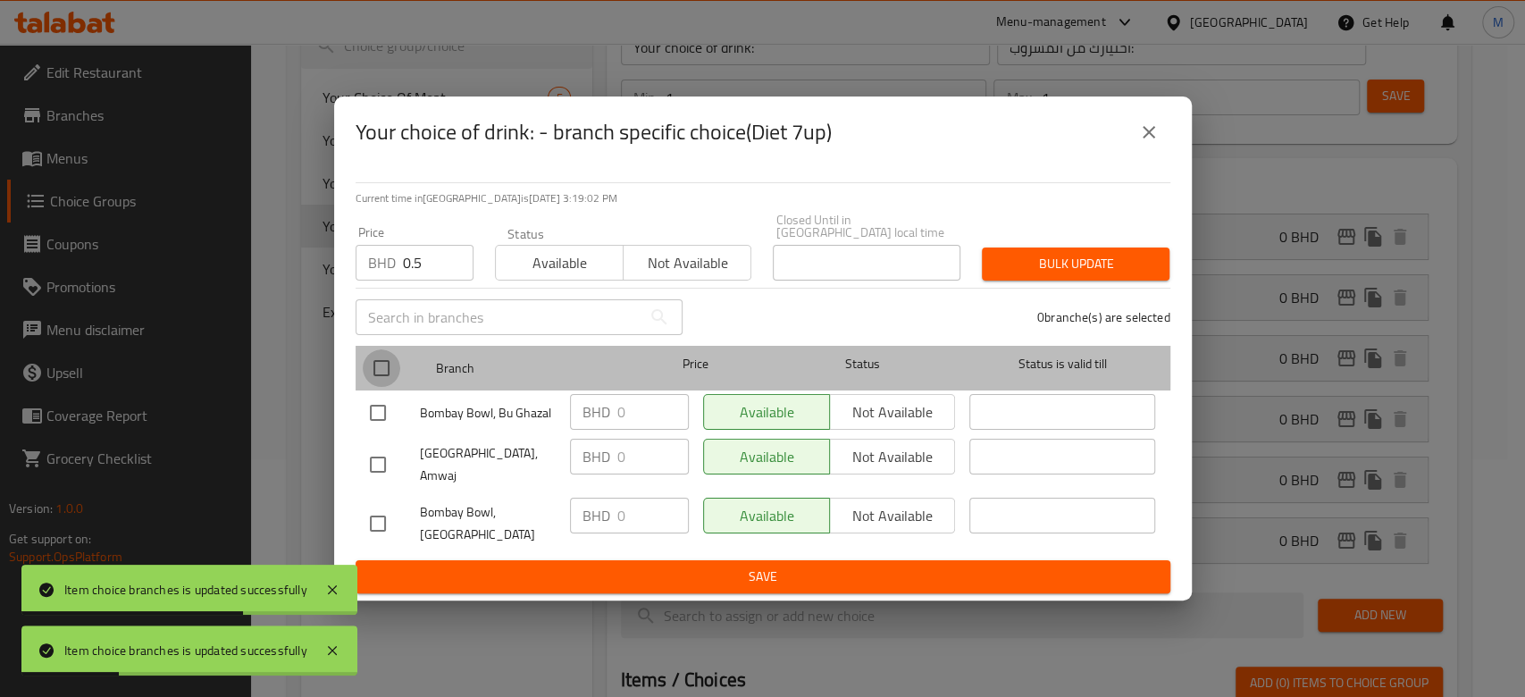
click at [387, 374] on input "checkbox" at bounding box center [382, 368] width 38 height 38
checkbox input "true"
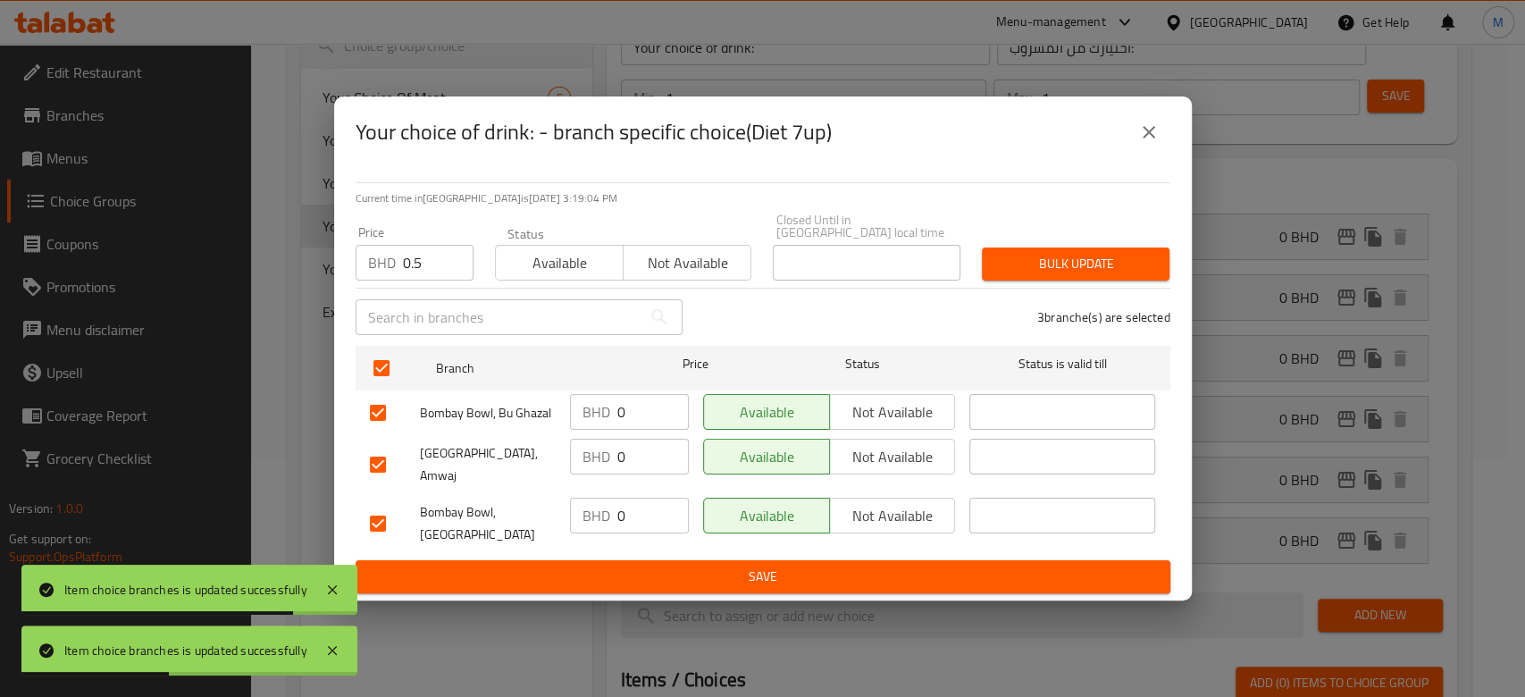
click at [1029, 274] on span "Bulk update" at bounding box center [1075, 264] width 159 height 22
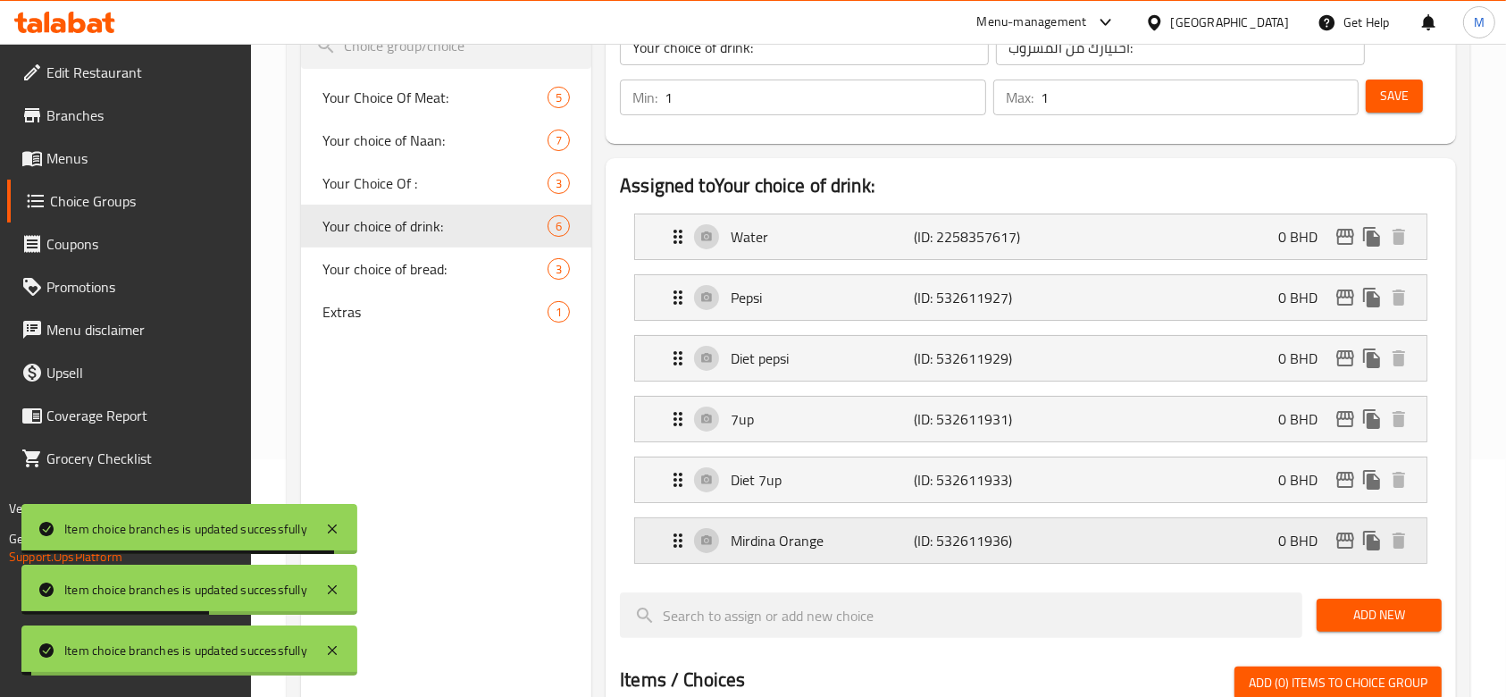
click at [1341, 539] on icon "edit" at bounding box center [1344, 540] width 21 height 21
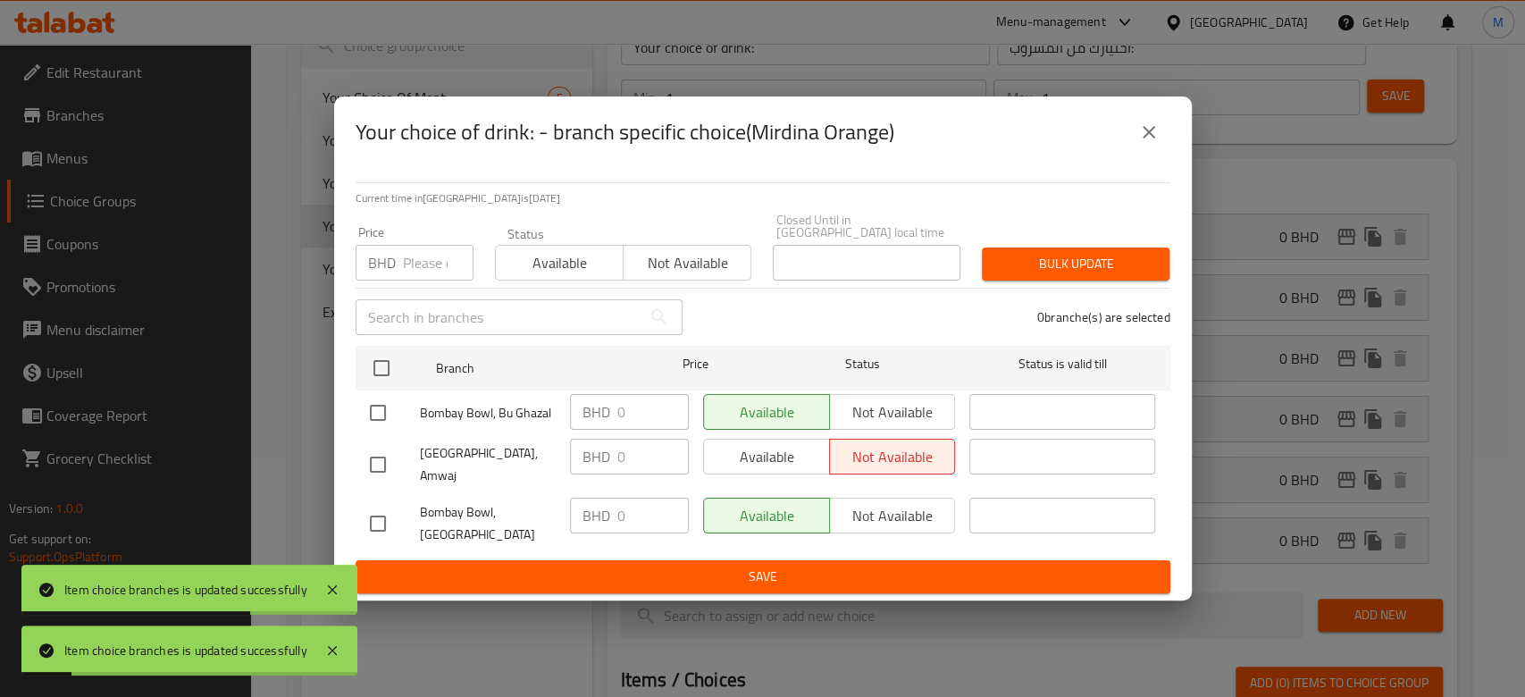
drag, startPoint x: 398, startPoint y: 272, endPoint x: 405, endPoint y: 292, distance: 21.5
click at [400, 272] on div "BHD Price" at bounding box center [414, 263] width 118 height 36
paste input "0.5"
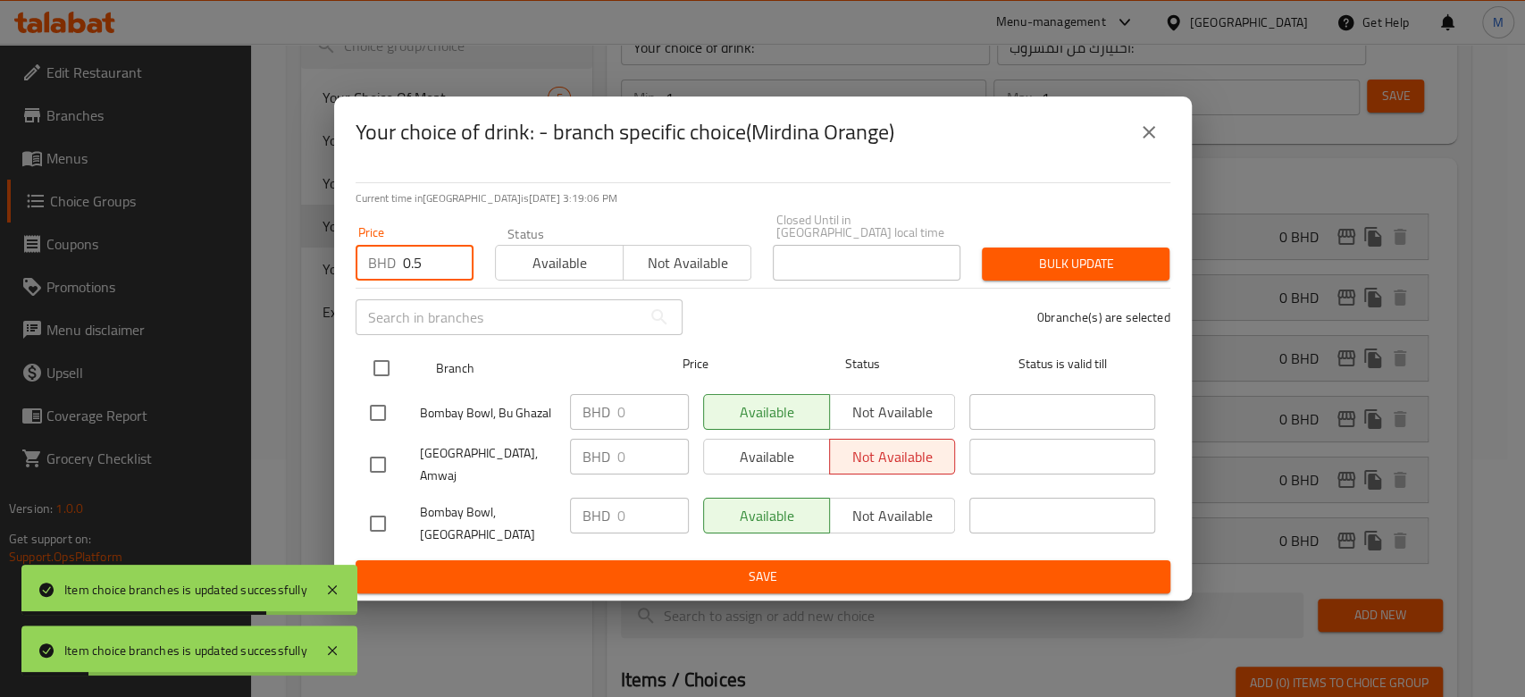
type input "0.5"
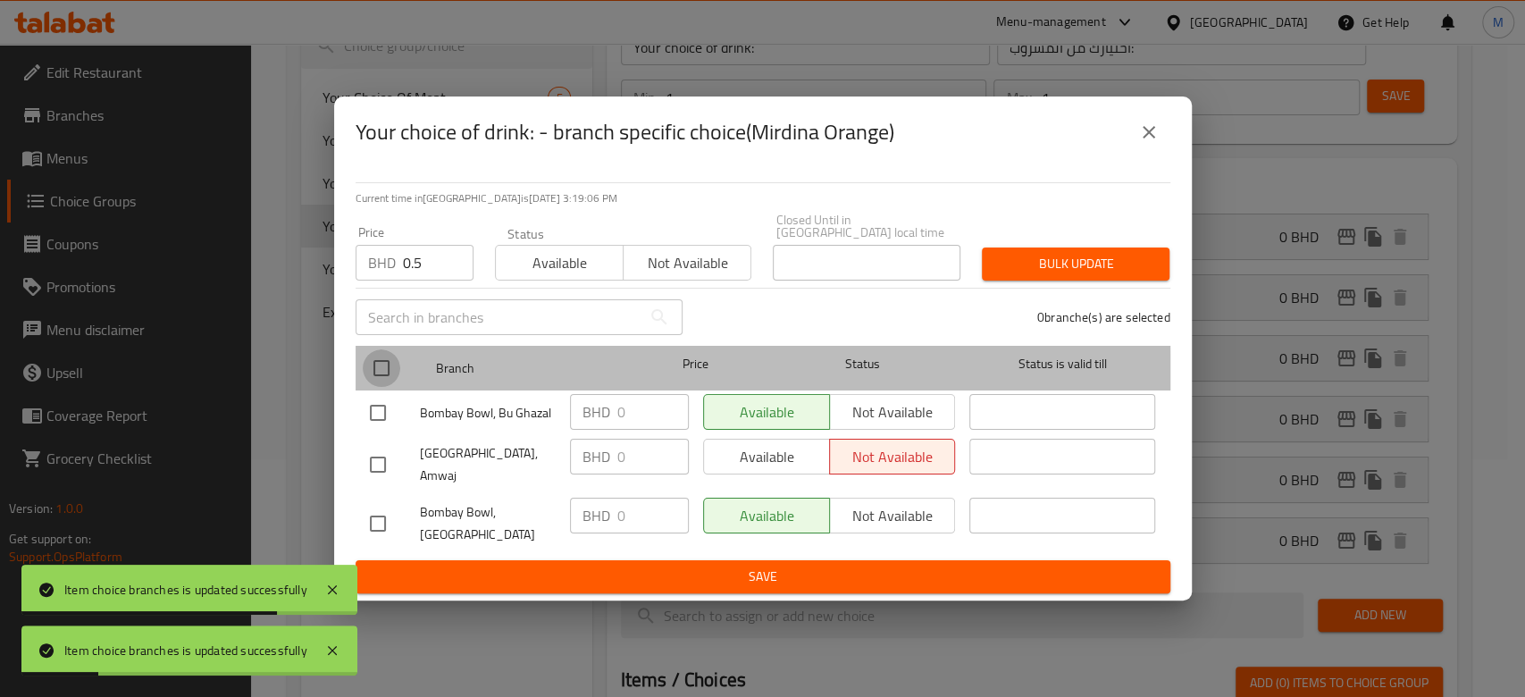
click at [374, 381] on input "checkbox" at bounding box center [382, 368] width 38 height 38
checkbox input "true"
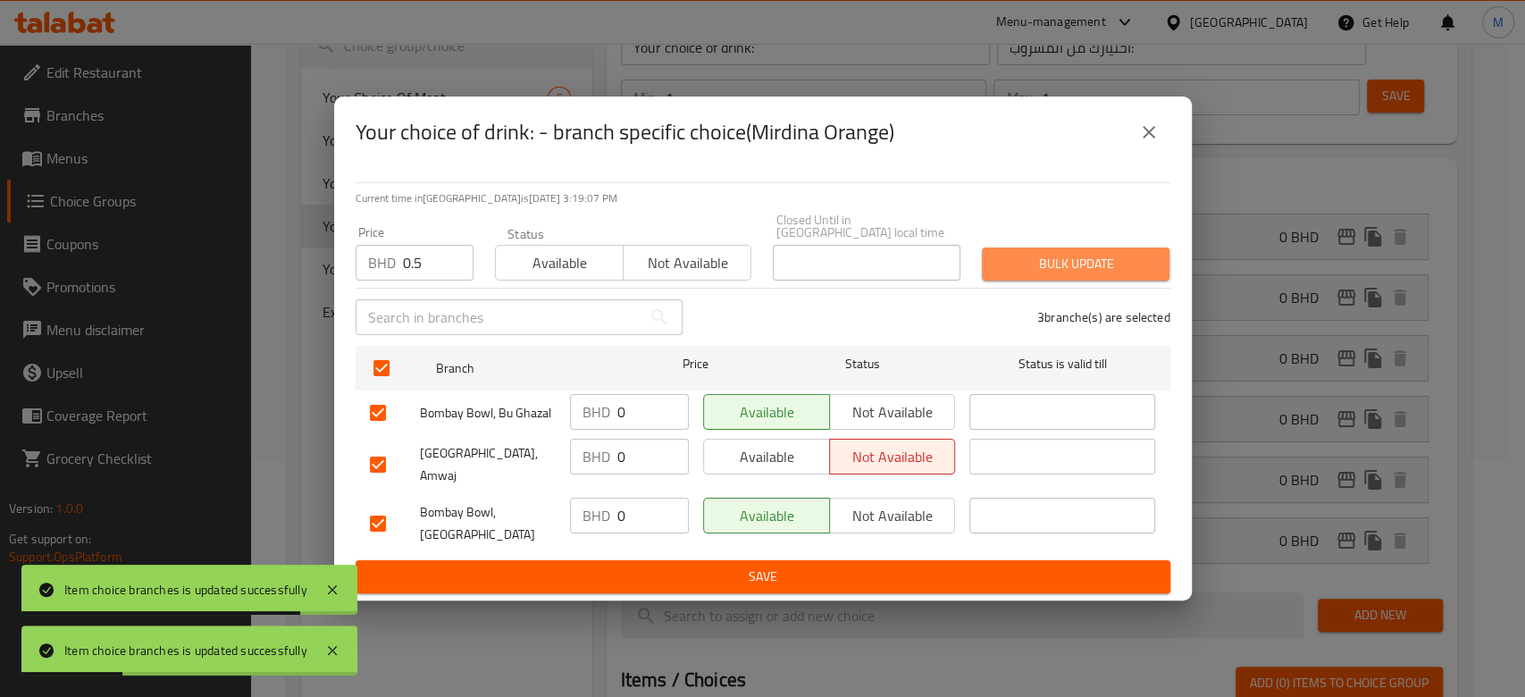
click at [1046, 262] on span "Bulk update" at bounding box center [1075, 264] width 159 height 22
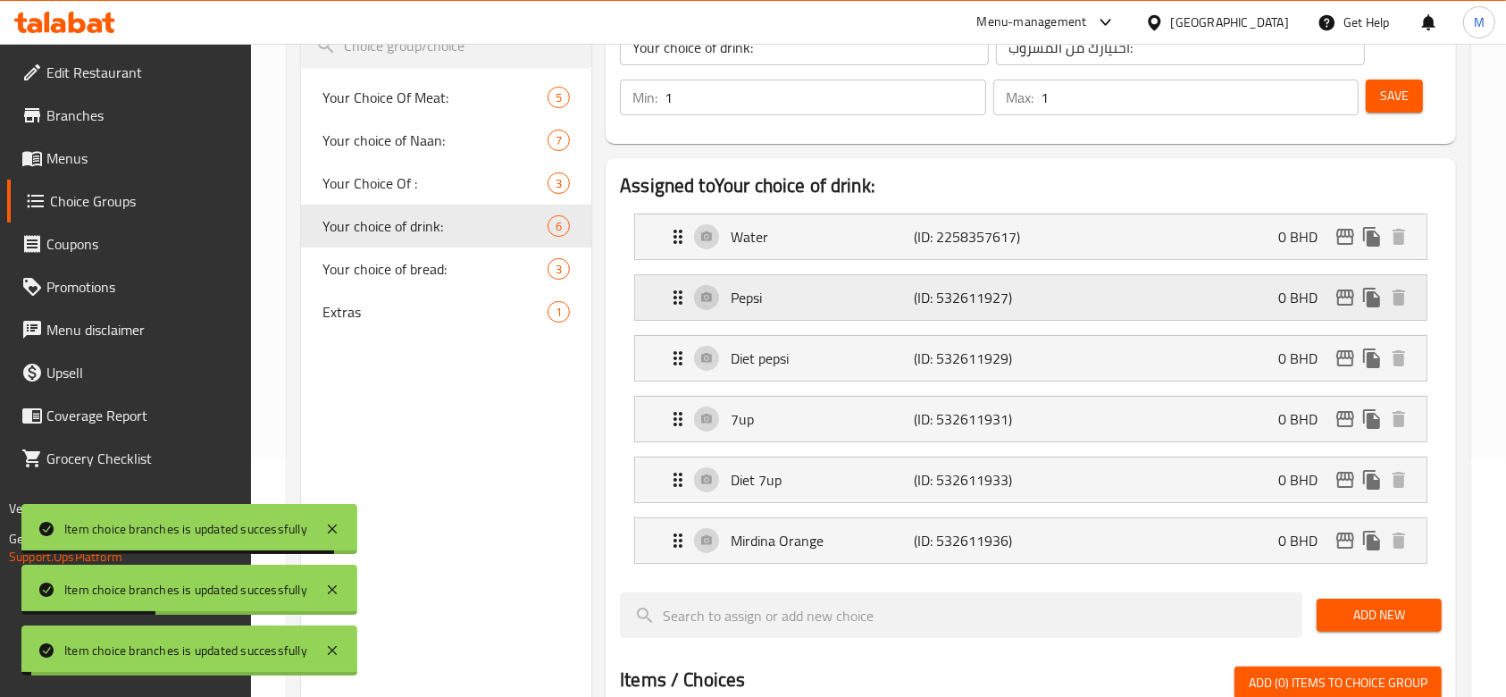
click at [1341, 297] on icon "edit" at bounding box center [1344, 297] width 21 height 21
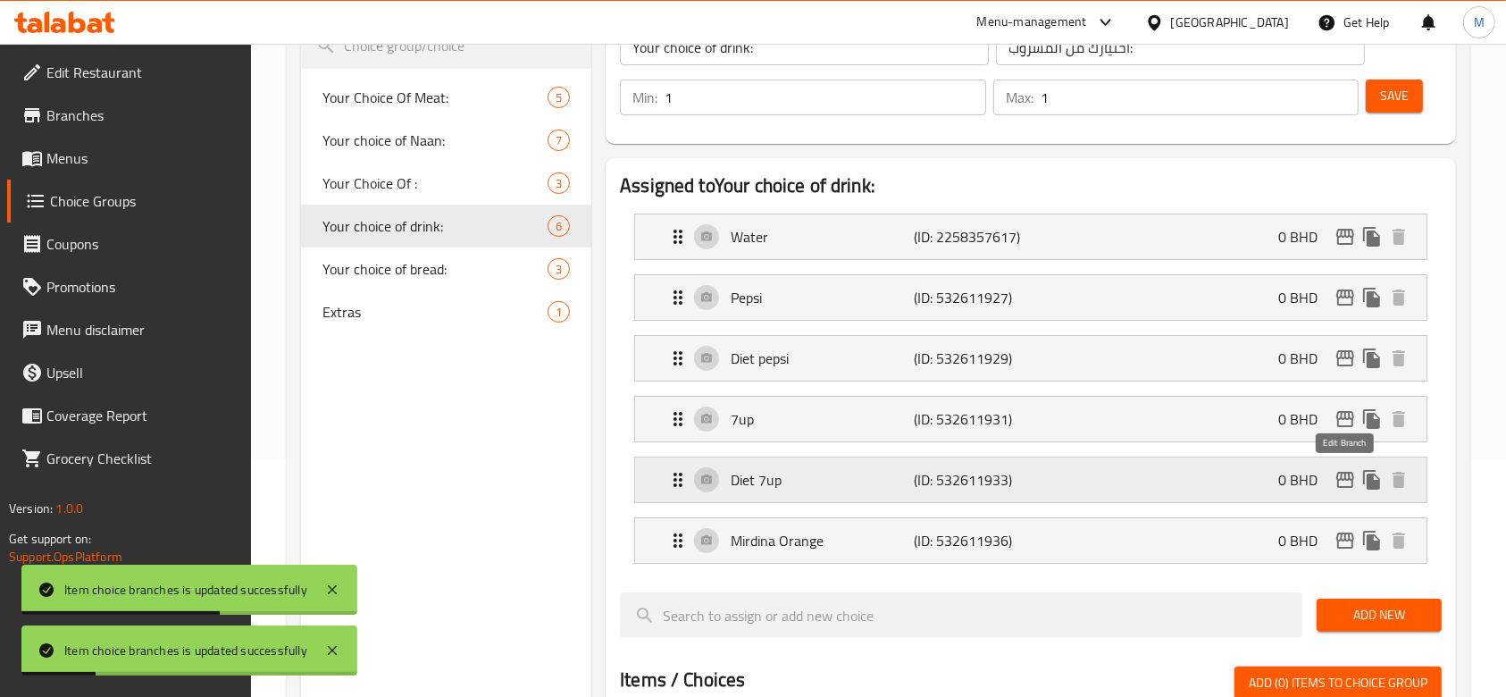
click at [1352, 481] on icon "edit" at bounding box center [1345, 480] width 18 height 16
click at [1347, 427] on icon "edit" at bounding box center [1344, 418] width 21 height 21
click at [1388, 94] on span "Save" at bounding box center [1394, 96] width 29 height 22
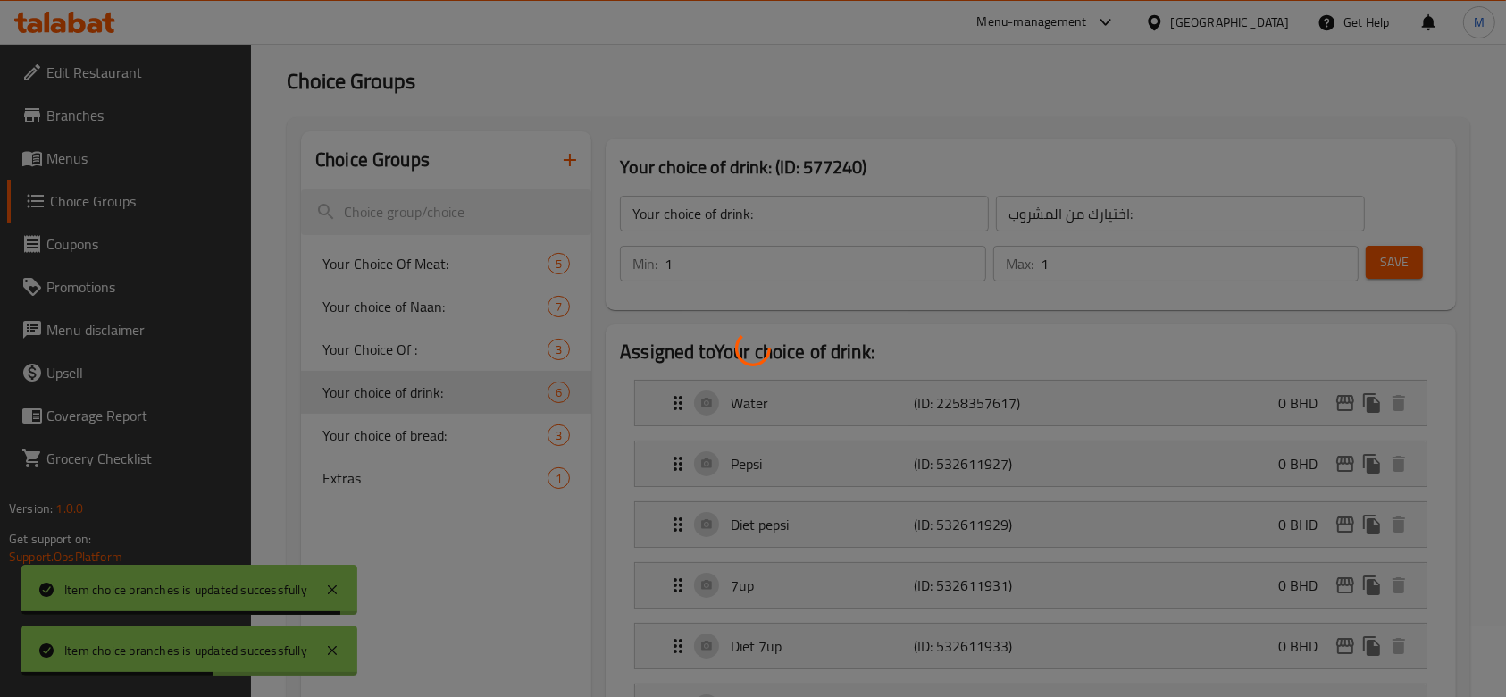
scroll to position [0, 0]
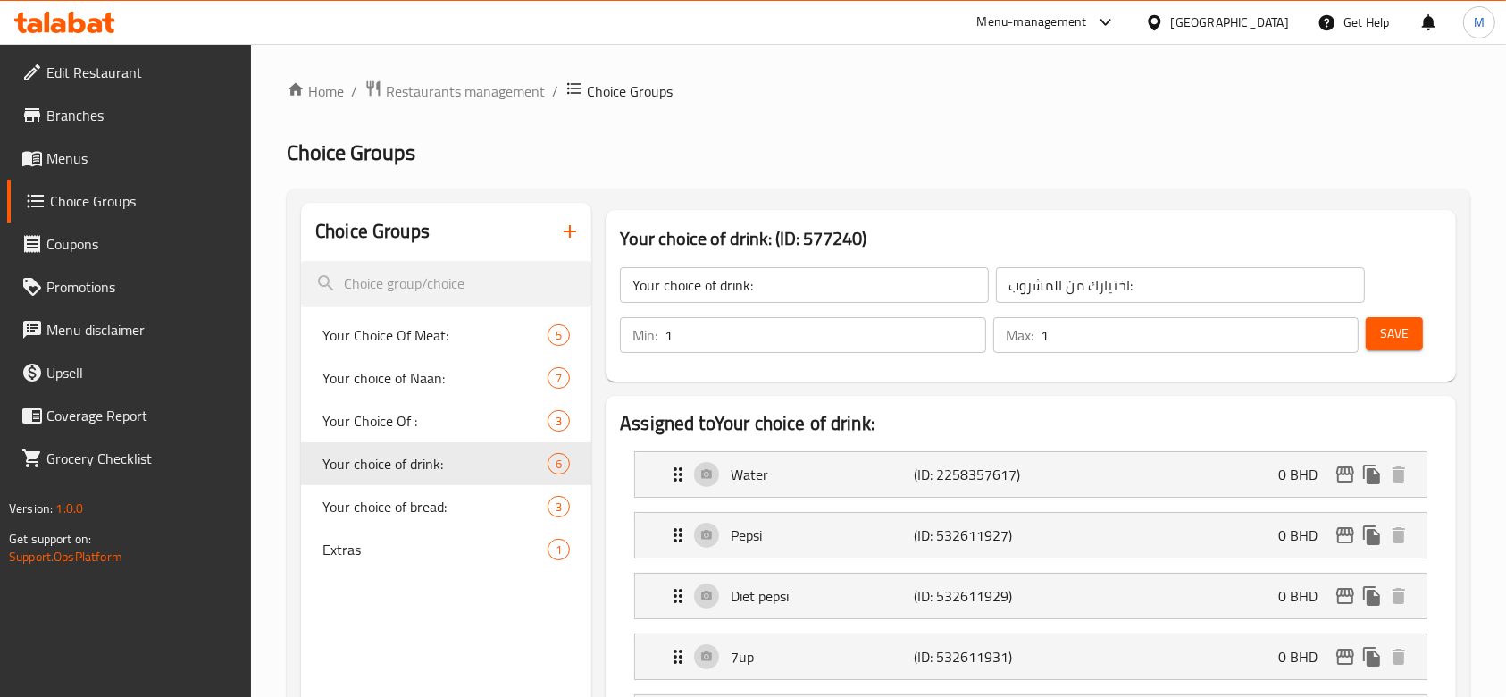
click at [1385, 323] on span "Save" at bounding box center [1394, 333] width 29 height 22
